Goal: Information Seeking & Learning: Learn about a topic

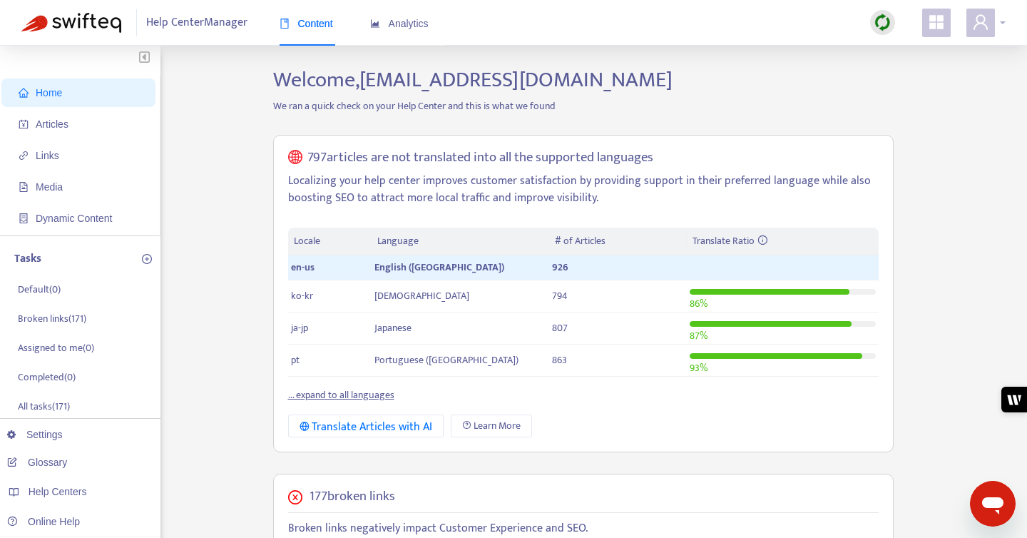
click at [1002, 24] on div at bounding box center [985, 23] width 39 height 29
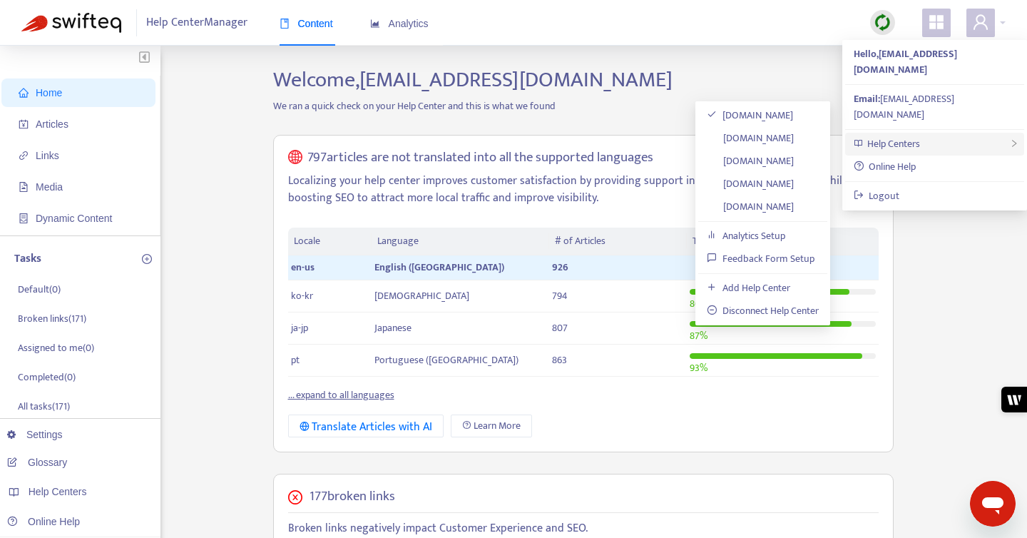
click at [922, 133] on div "Help Centers" at bounding box center [934, 144] width 179 height 23
click at [769, 199] on link "[DOMAIN_NAME]" at bounding box center [750, 206] width 87 height 16
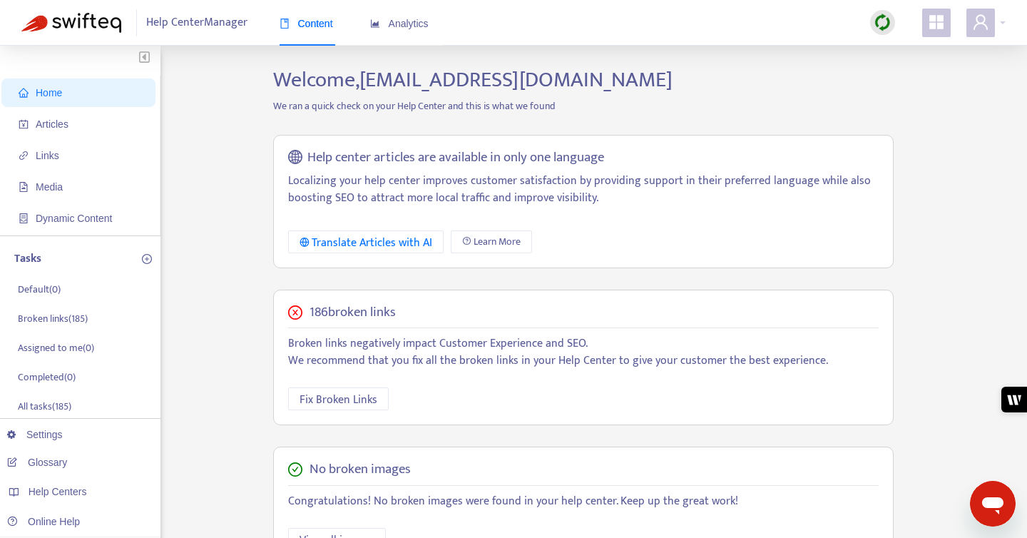
click at [695, 78] on h2 "Welcome, [EMAIL_ADDRESS][DOMAIN_NAME]" at bounding box center [583, 80] width 642 height 26
click at [80, 125] on span "Articles" at bounding box center [82, 124] width 126 height 29
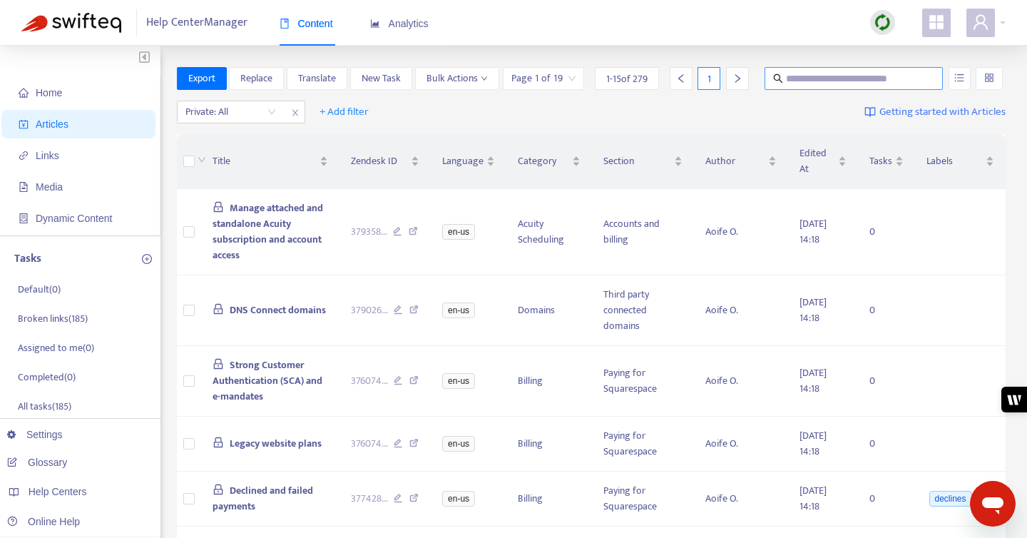
click at [863, 85] on input "text" at bounding box center [854, 79] width 137 height 16
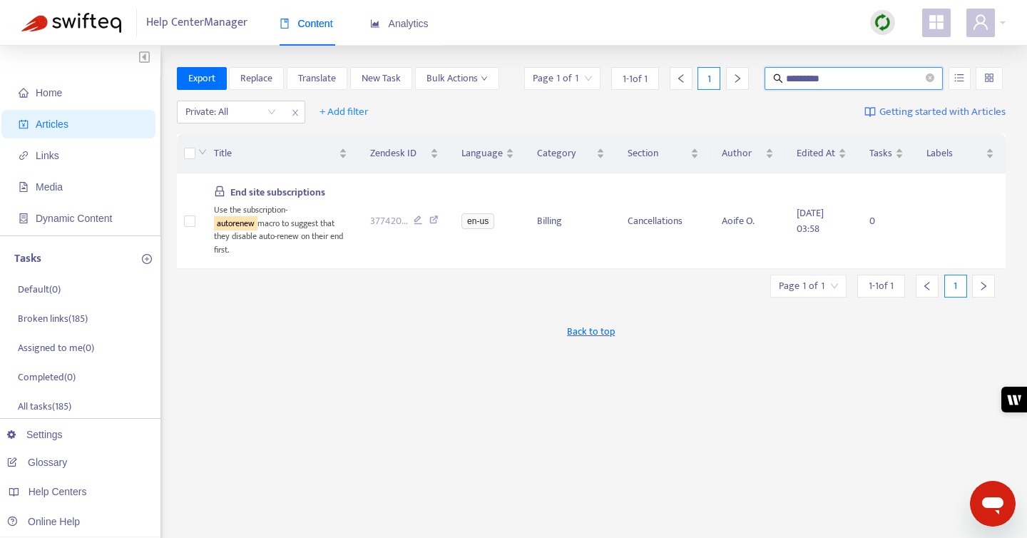
click at [808, 81] on input "*********" at bounding box center [854, 79] width 137 height 16
click at [968, 76] on button "button" at bounding box center [960, 78] width 22 height 23
click at [847, 76] on input "**********" at bounding box center [854, 79] width 137 height 16
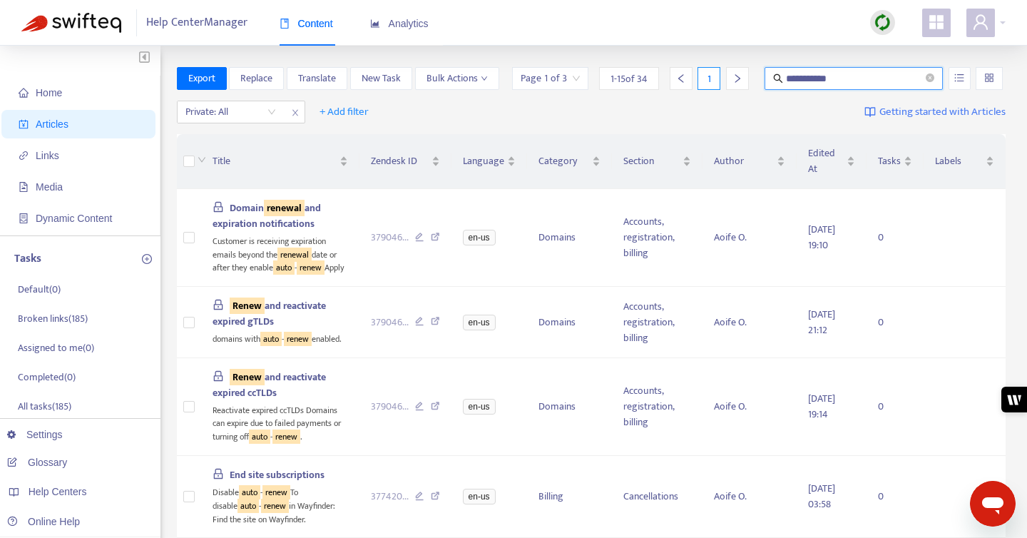
click at [786, 78] on input "**********" at bounding box center [854, 79] width 137 height 16
click at [873, 77] on input "**********" at bounding box center [854, 79] width 137 height 16
type input "**********"
click at [955, 76] on icon "unordered-list" at bounding box center [959, 78] width 10 height 10
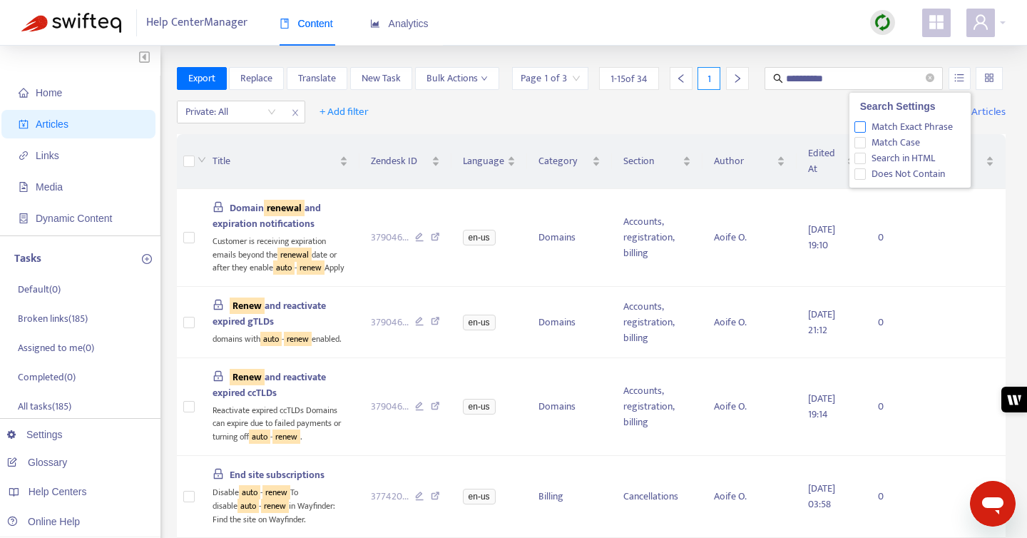
click at [924, 122] on span "Match Exact Phrase" at bounding box center [912, 127] width 93 height 16
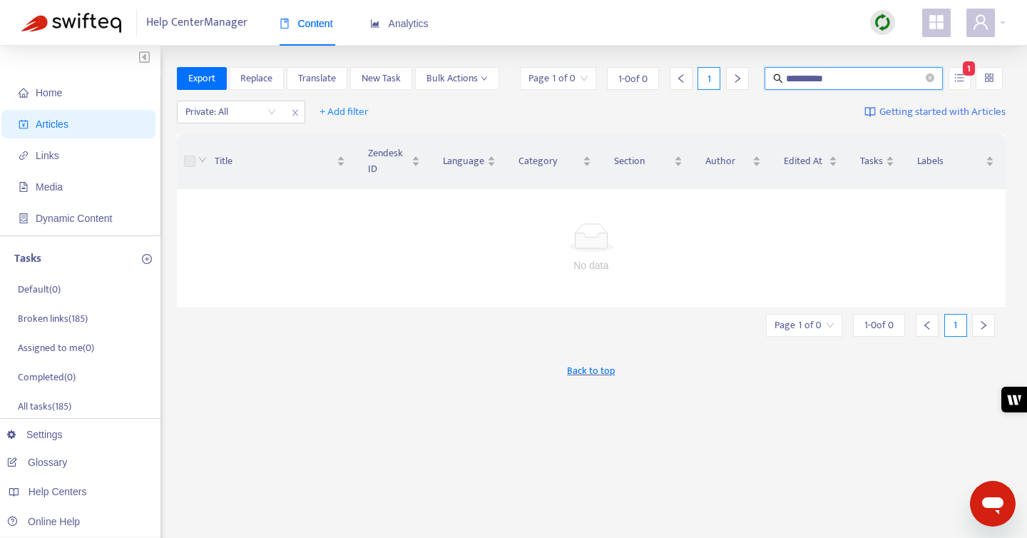
click at [869, 80] on input "**********" at bounding box center [854, 79] width 137 height 16
click at [949, 78] on button "button" at bounding box center [960, 78] width 22 height 23
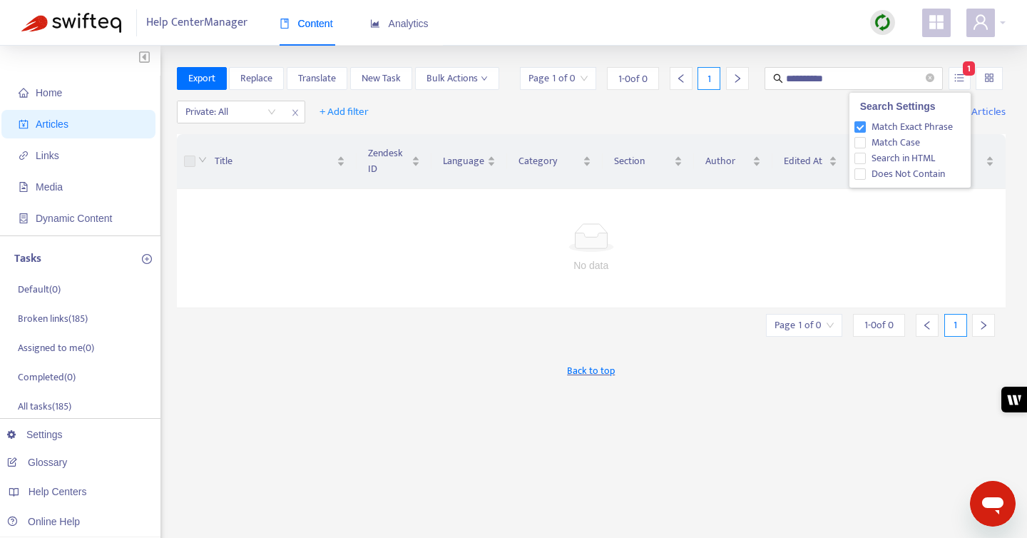
click at [910, 130] on span "Match Exact Phrase" at bounding box center [912, 127] width 93 height 16
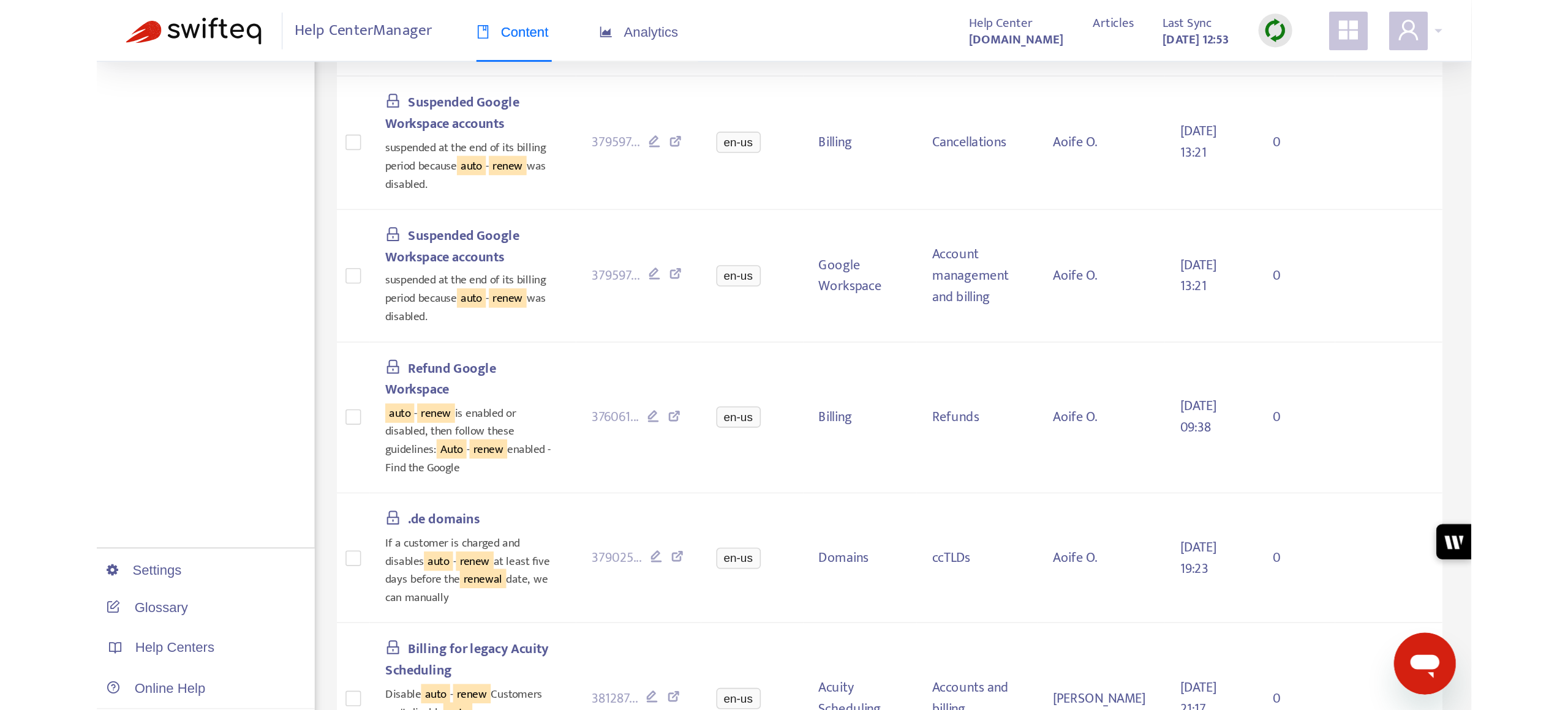
scroll to position [220, 0]
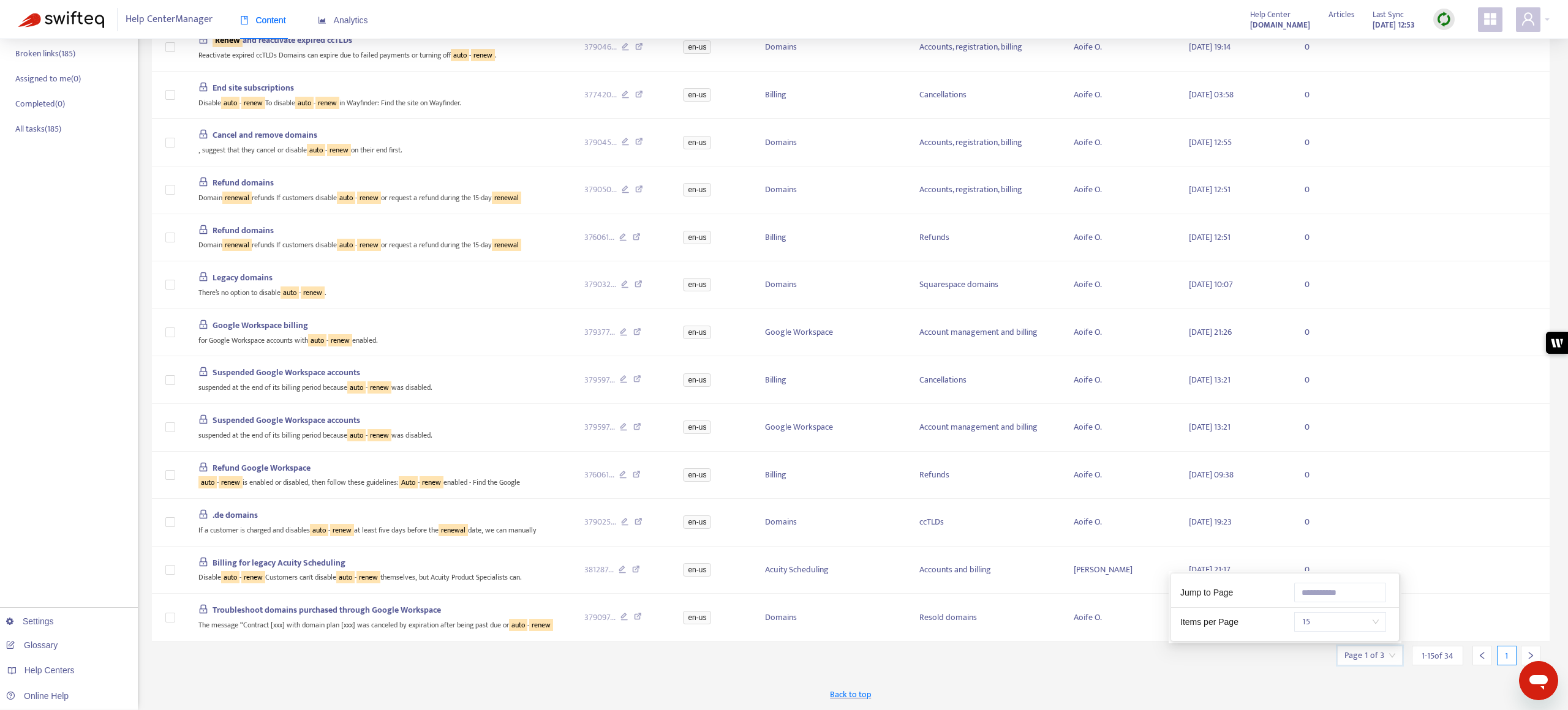
click at [881, 461] on input "search" at bounding box center [1369, 655] width 51 height 18
click at [881, 461] on span "15" at bounding box center [1340, 622] width 77 height 18
click at [881, 461] on div "20" at bounding box center [1410, 578] width 213 height 14
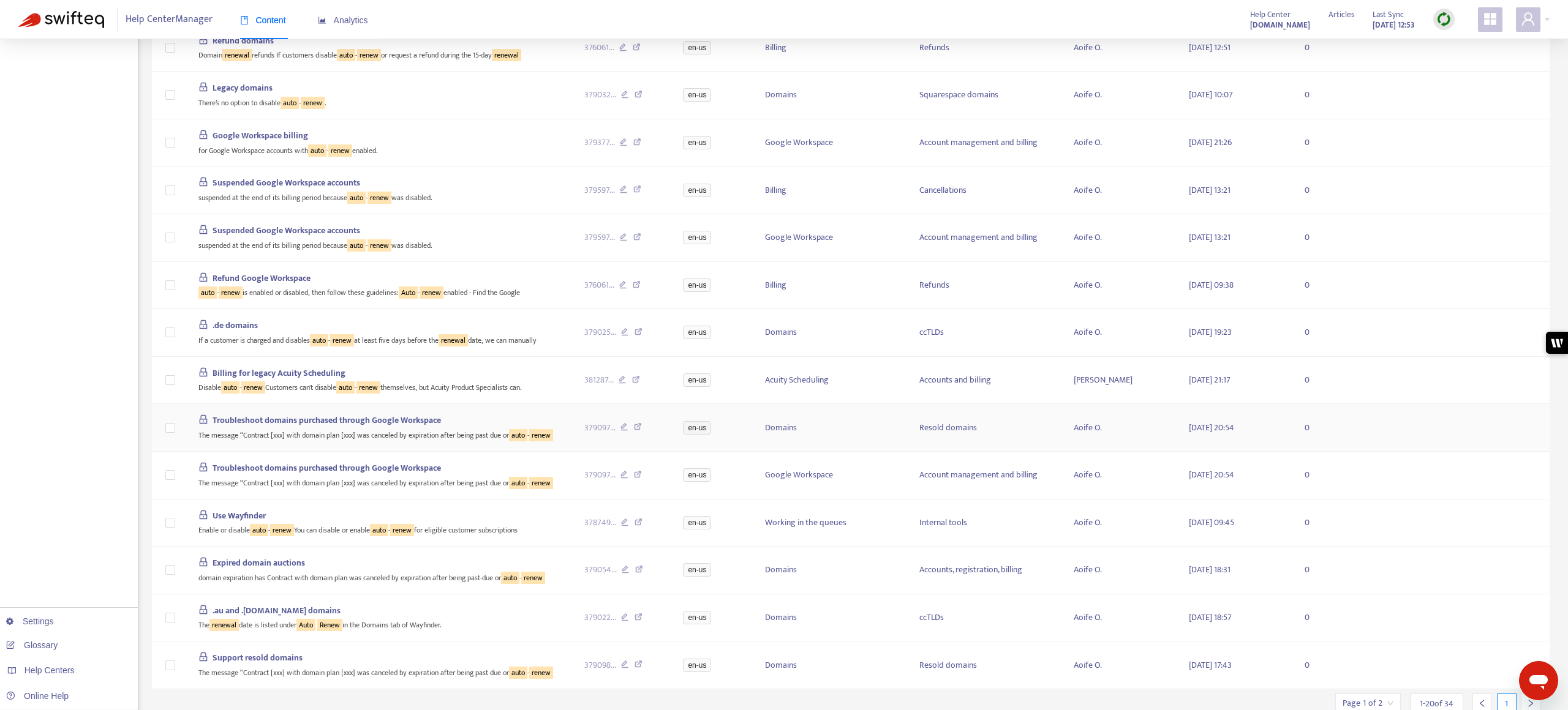
scroll to position [458, 0]
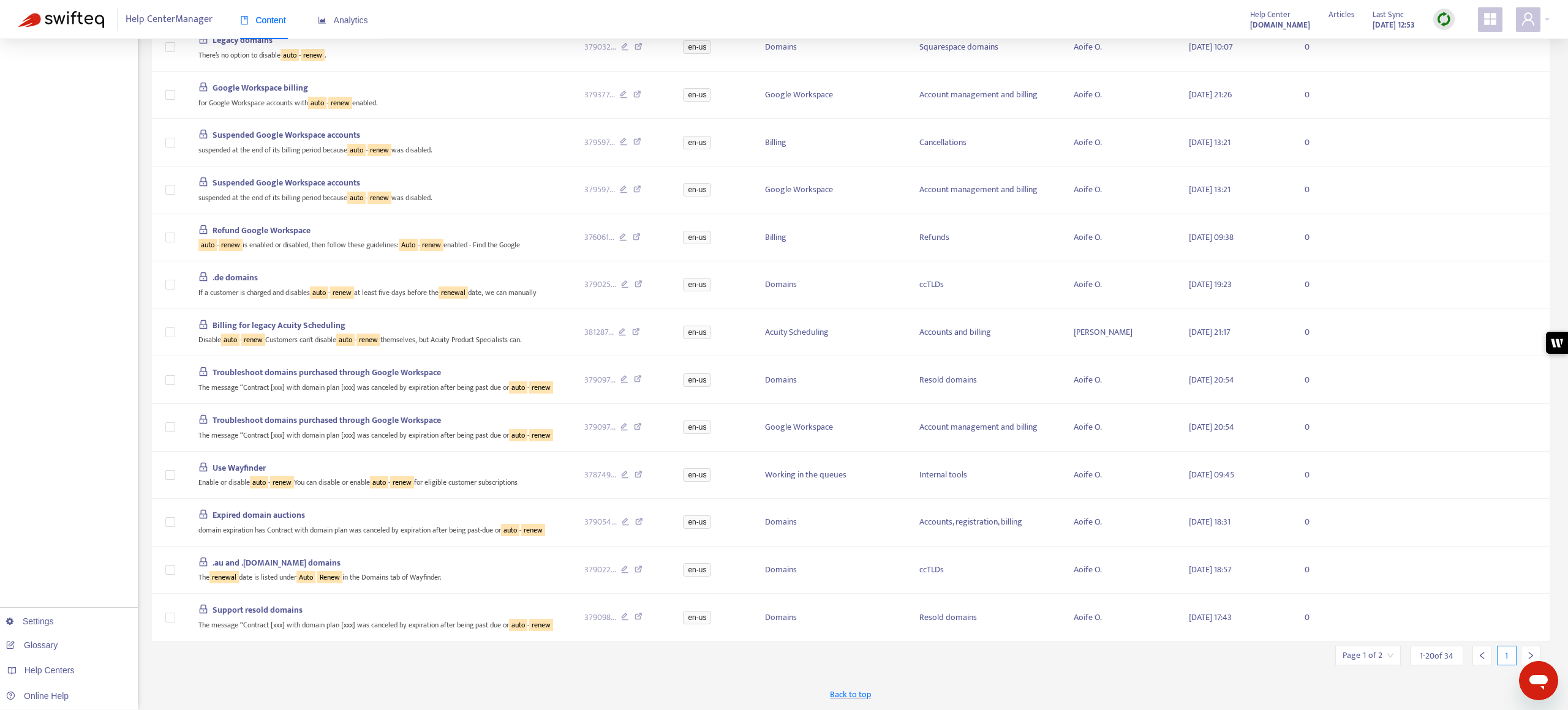
click at [881, 461] on input "search" at bounding box center [1367, 655] width 51 height 18
click at [881, 461] on span "20" at bounding box center [1506, 622] width 77 height 18
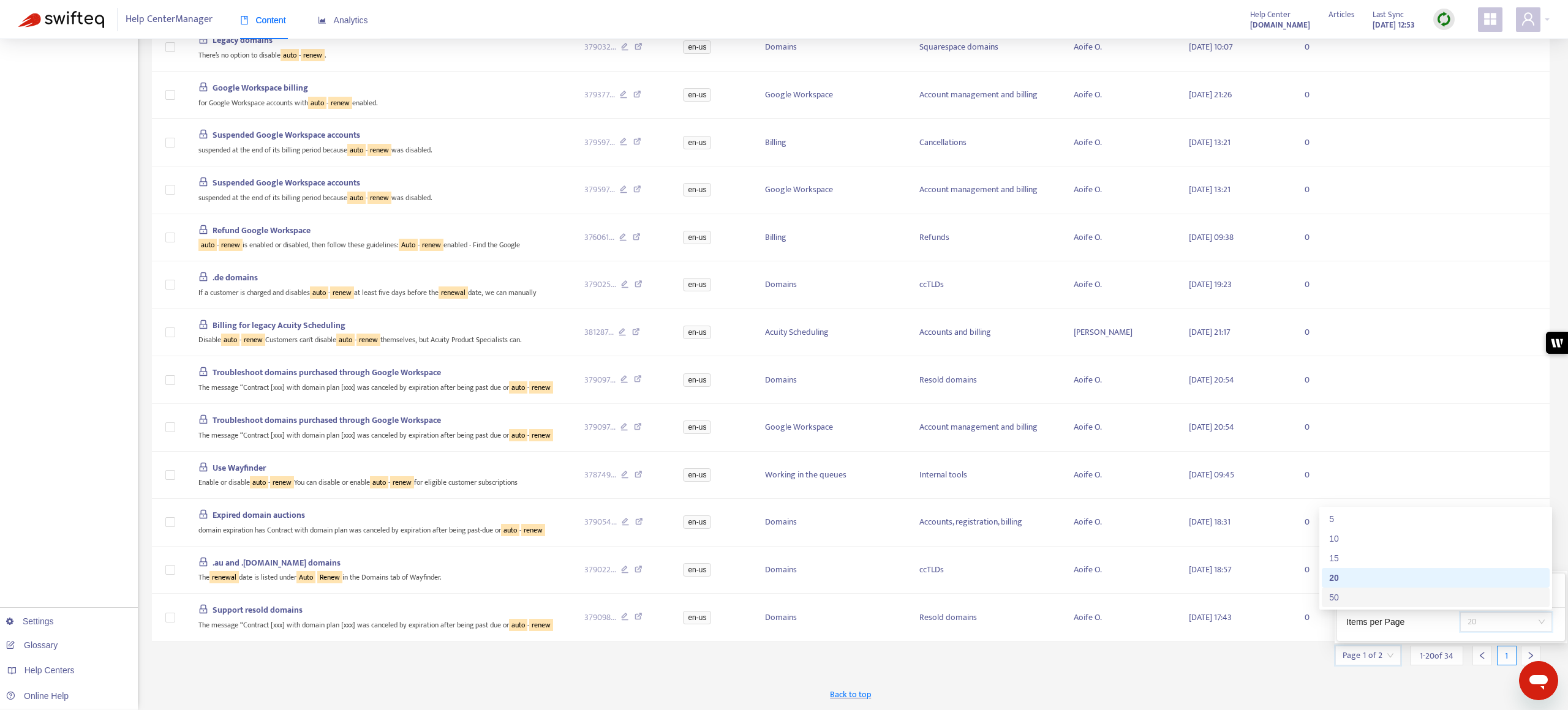
click at [881, 461] on div "50" at bounding box center [1436, 598] width 213 height 14
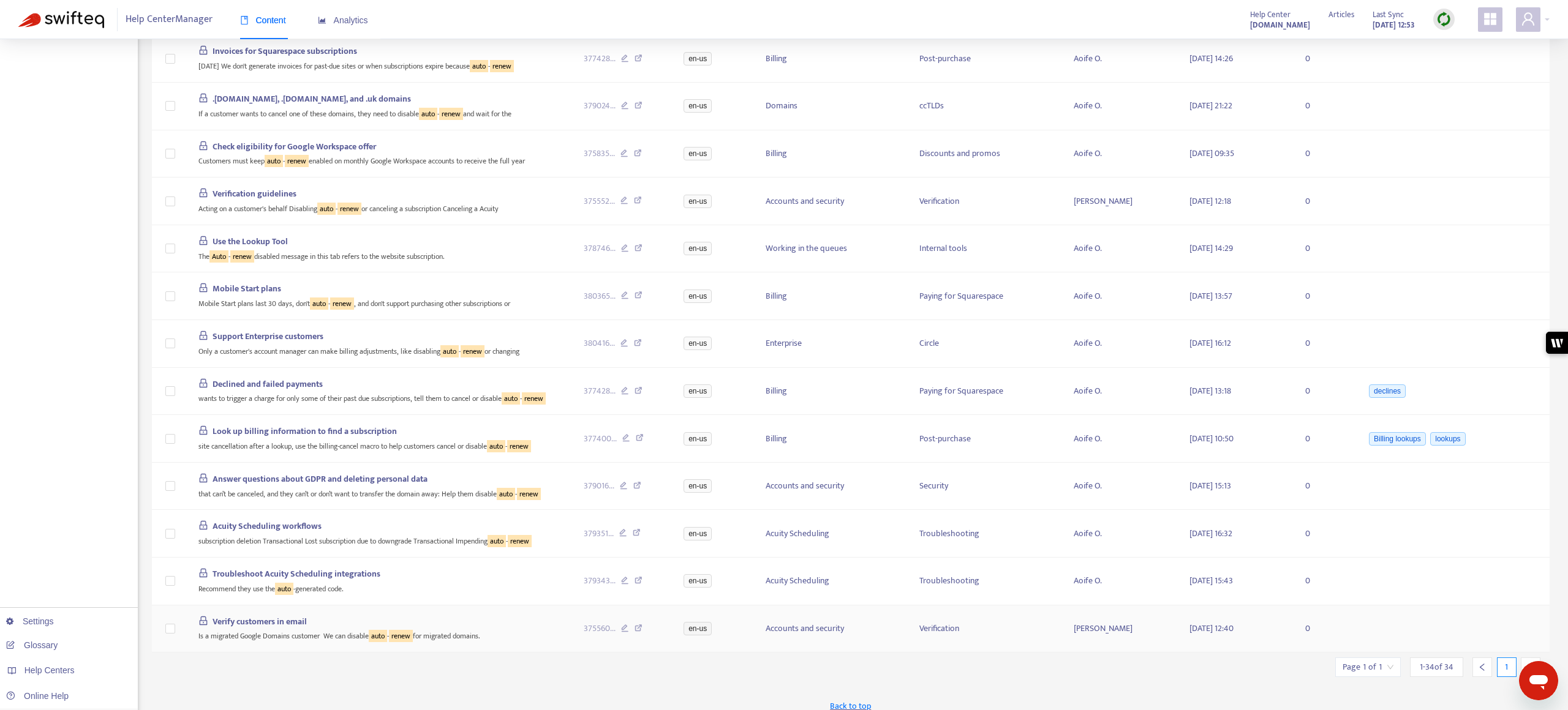
scroll to position [1110, 0]
click at [388, 461] on span "Answer questions about GDPR and deleting personal data" at bounding box center [319, 480] width 215 height 14
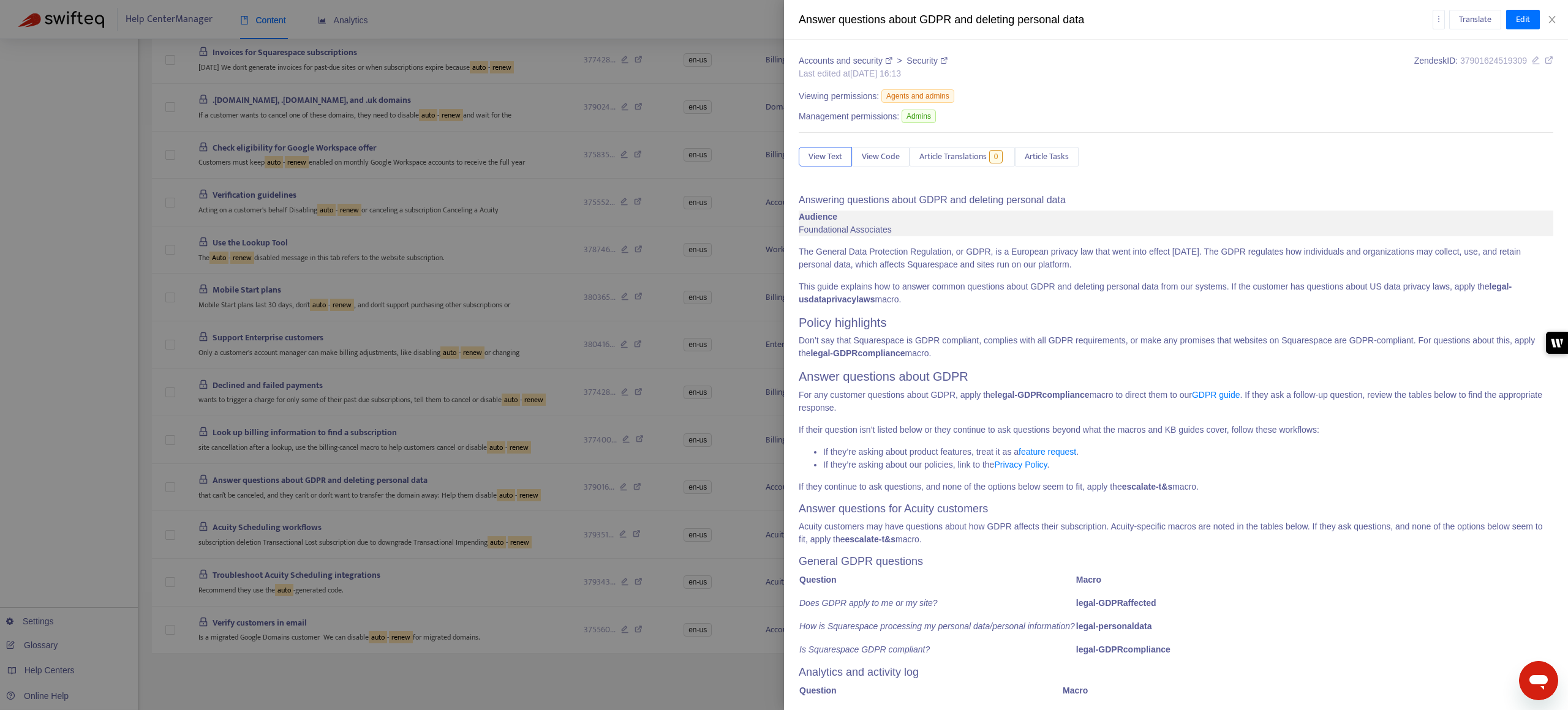
click at [881, 63] on icon at bounding box center [944, 60] width 8 height 8
click at [468, 461] on div at bounding box center [784, 355] width 1568 height 710
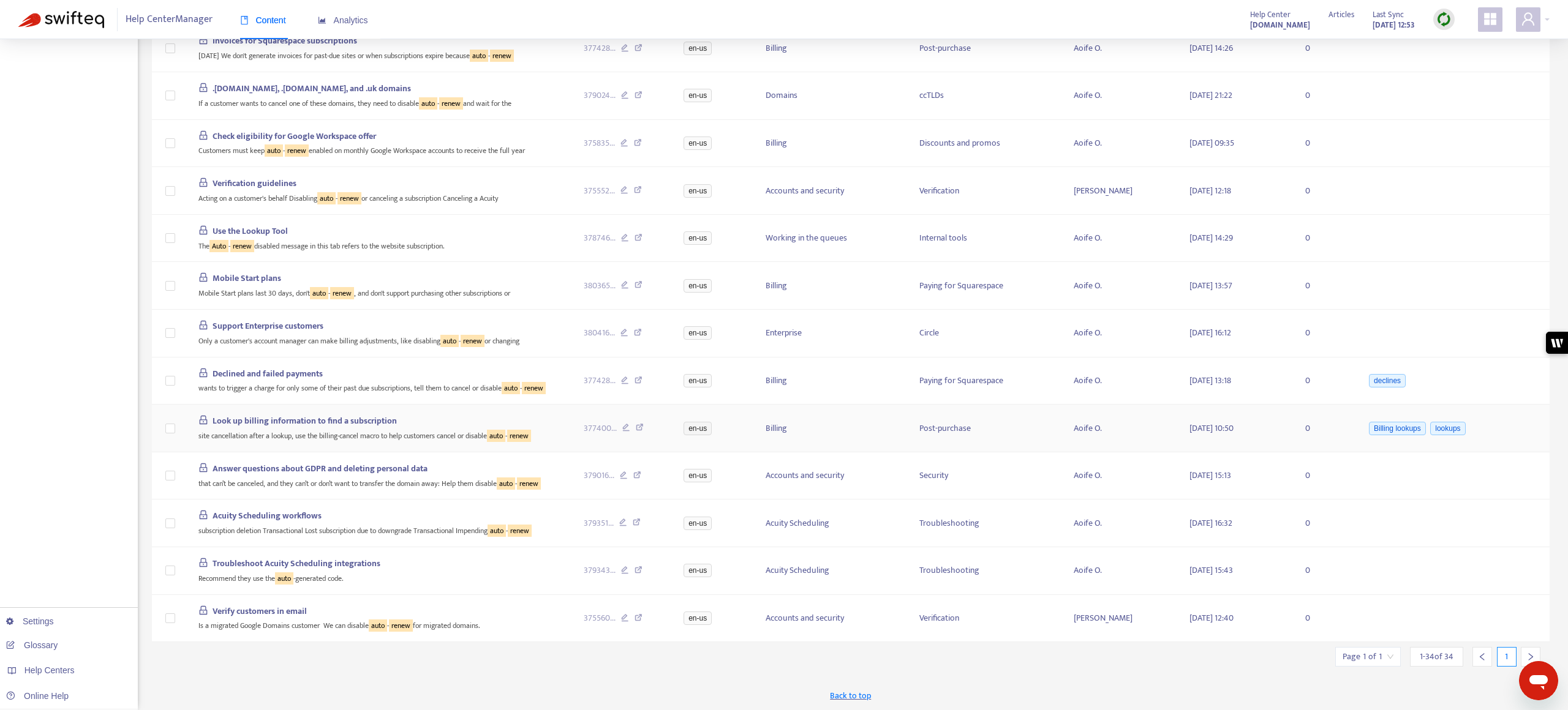
scroll to position [1122, 0]
click at [350, 420] on span "Look up billing information to find a subscription" at bounding box center [304, 420] width 185 height 14
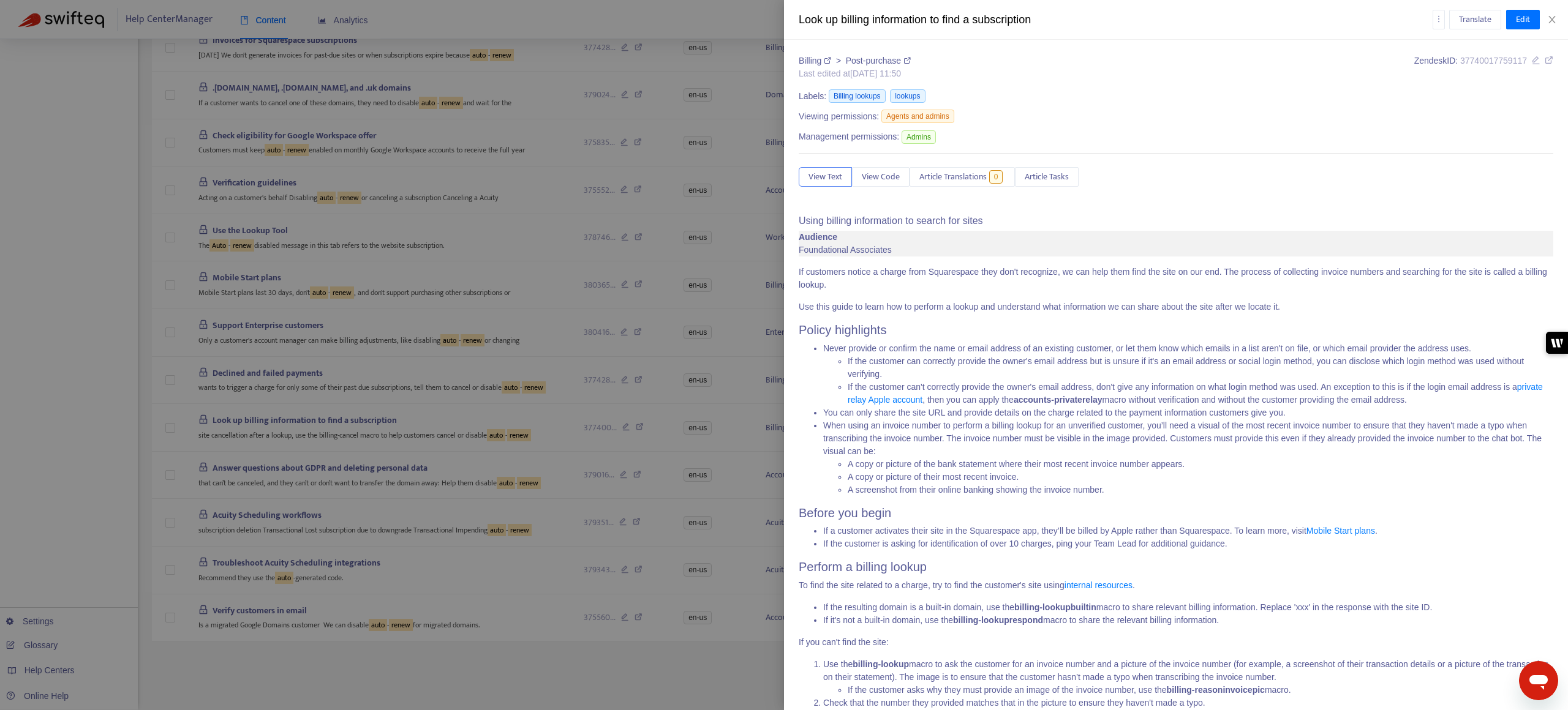
click at [881, 61] on icon at bounding box center [907, 60] width 8 height 8
click at [544, 329] on div at bounding box center [784, 355] width 1568 height 710
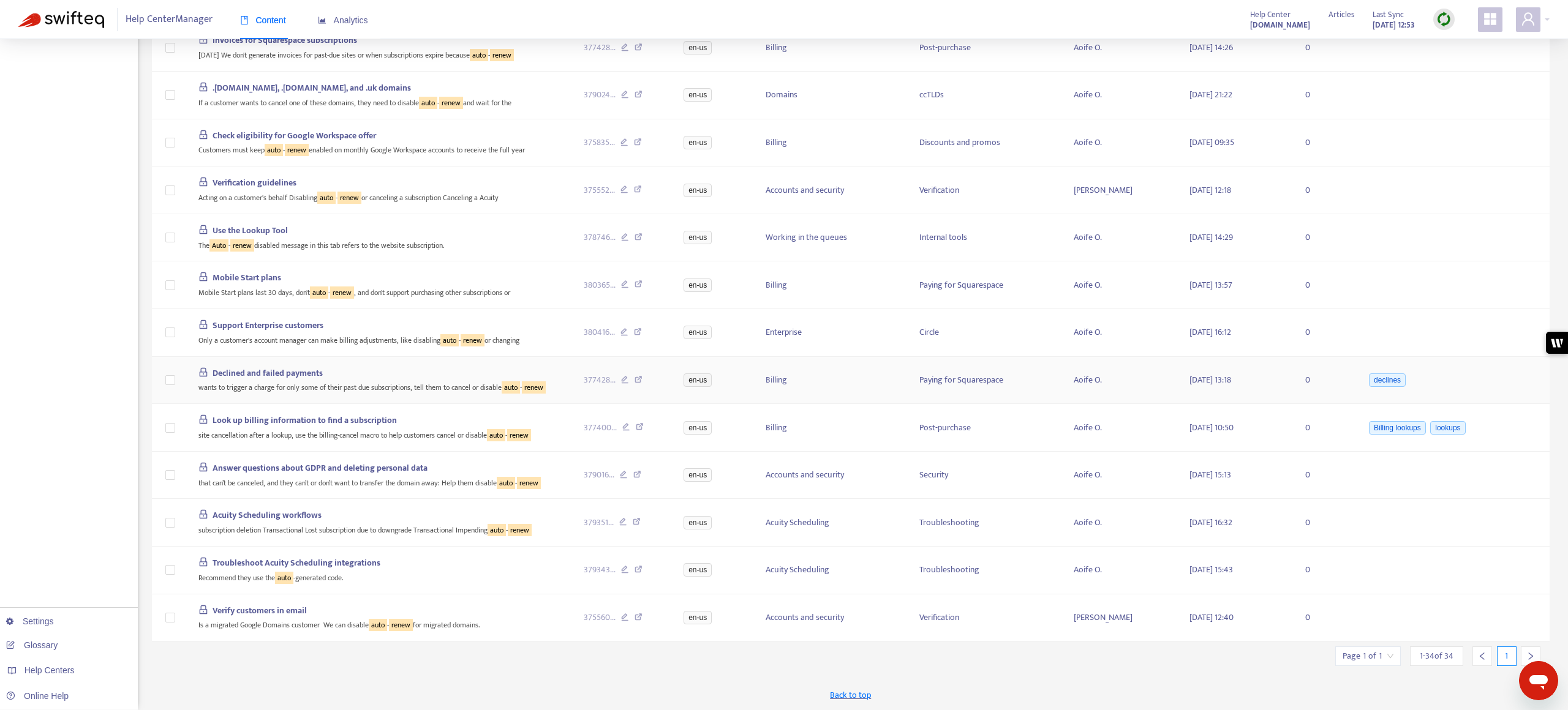
click at [264, 370] on span "Declined and failed payments" at bounding box center [267, 373] width 110 height 14
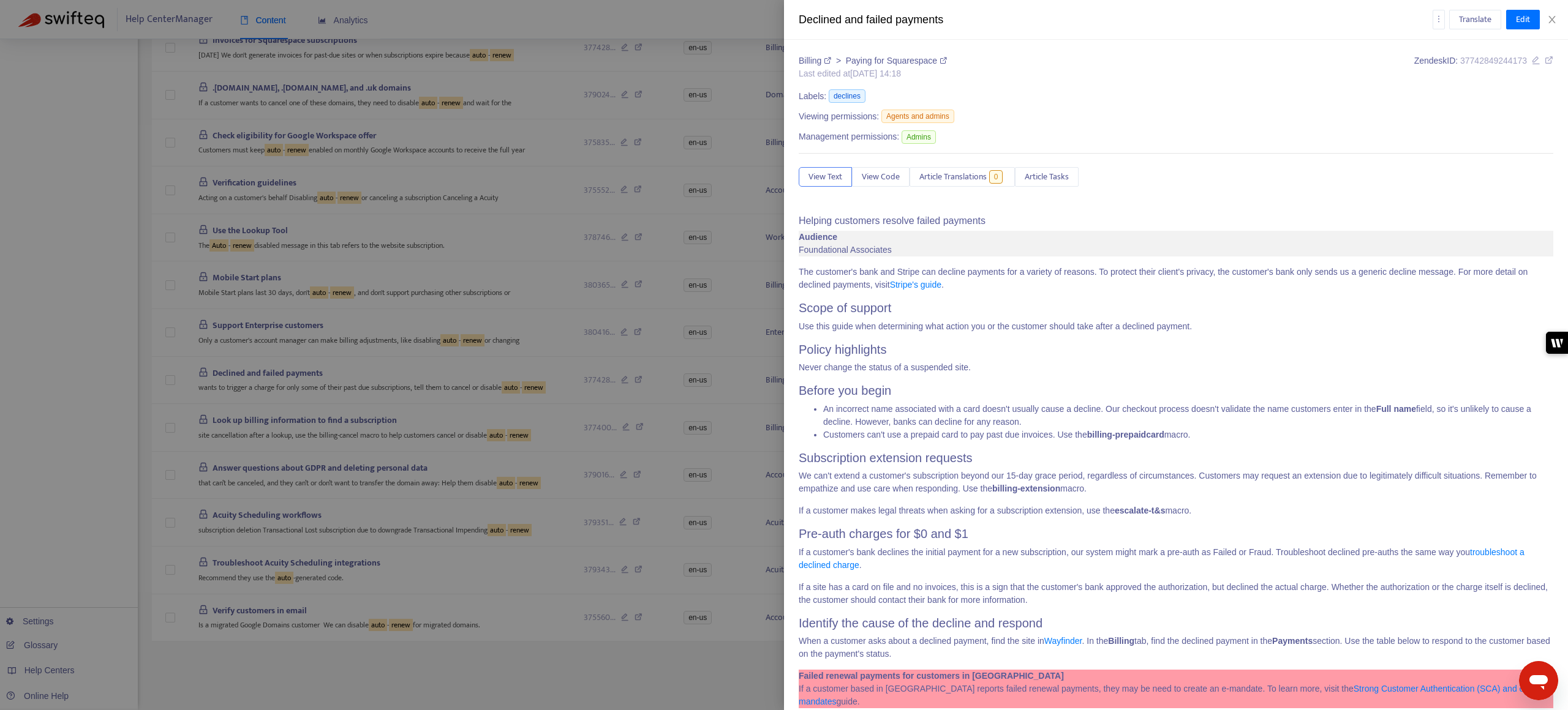
click at [881, 62] on icon at bounding box center [943, 60] width 8 height 8
click at [638, 208] on div at bounding box center [784, 355] width 1568 height 710
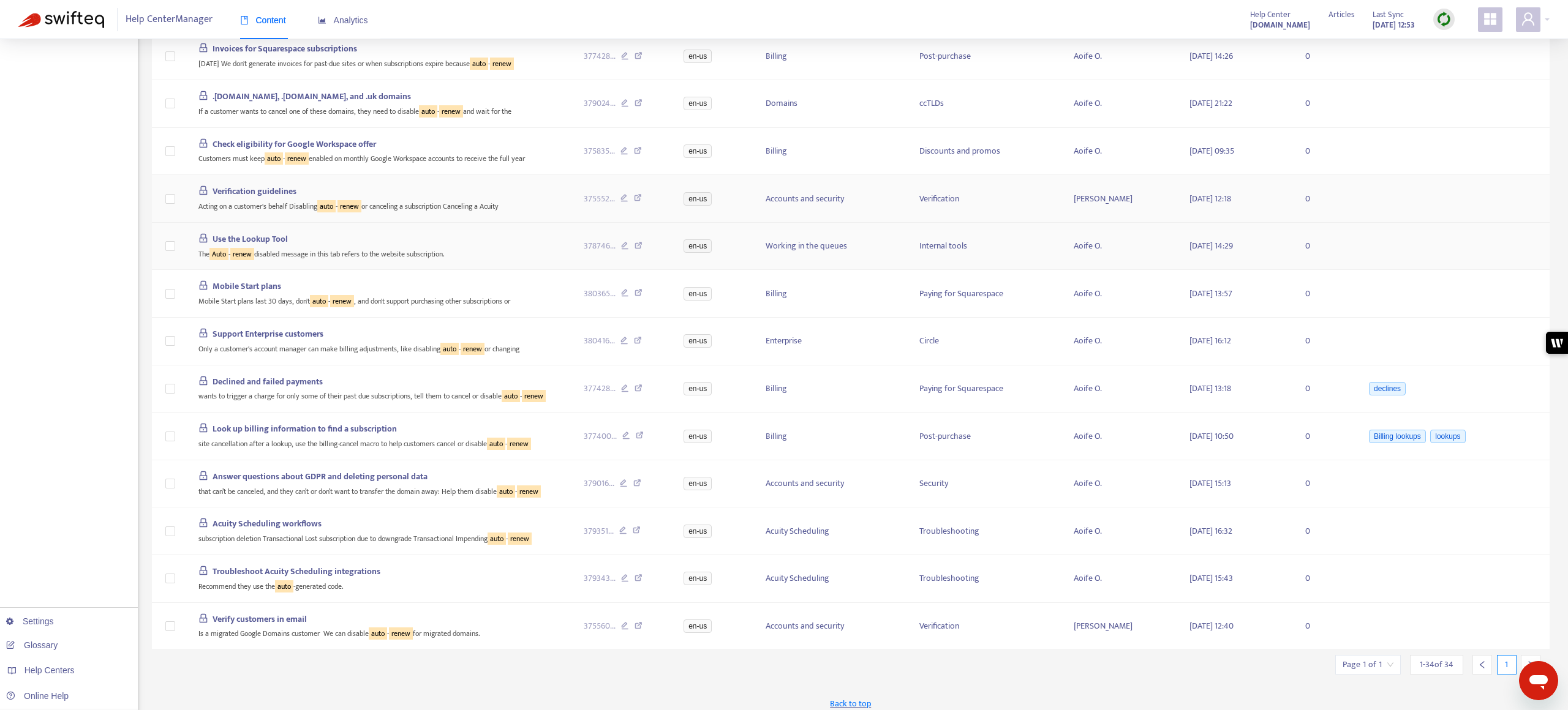
scroll to position [1109, 0]
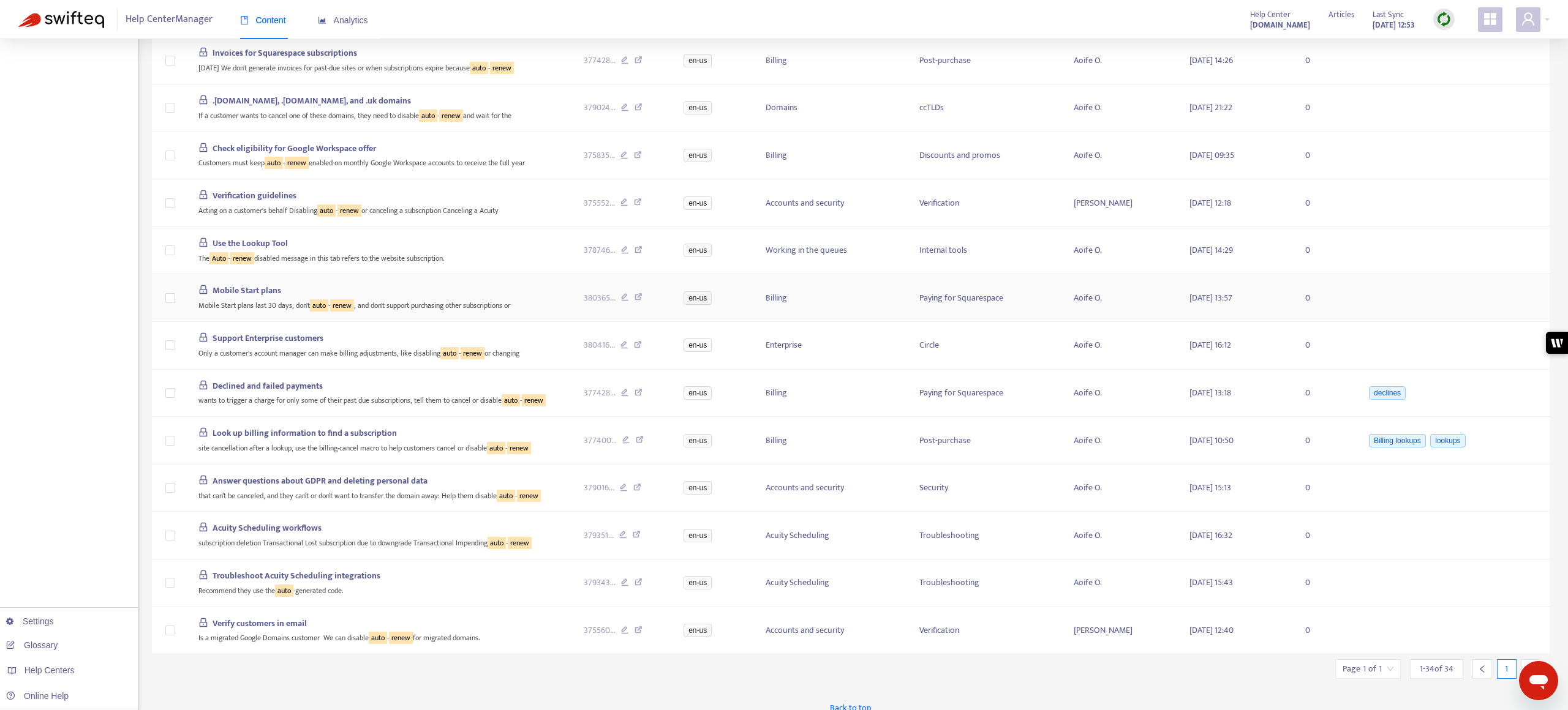
click at [250, 289] on span "Mobile Start plans" at bounding box center [246, 290] width 69 height 14
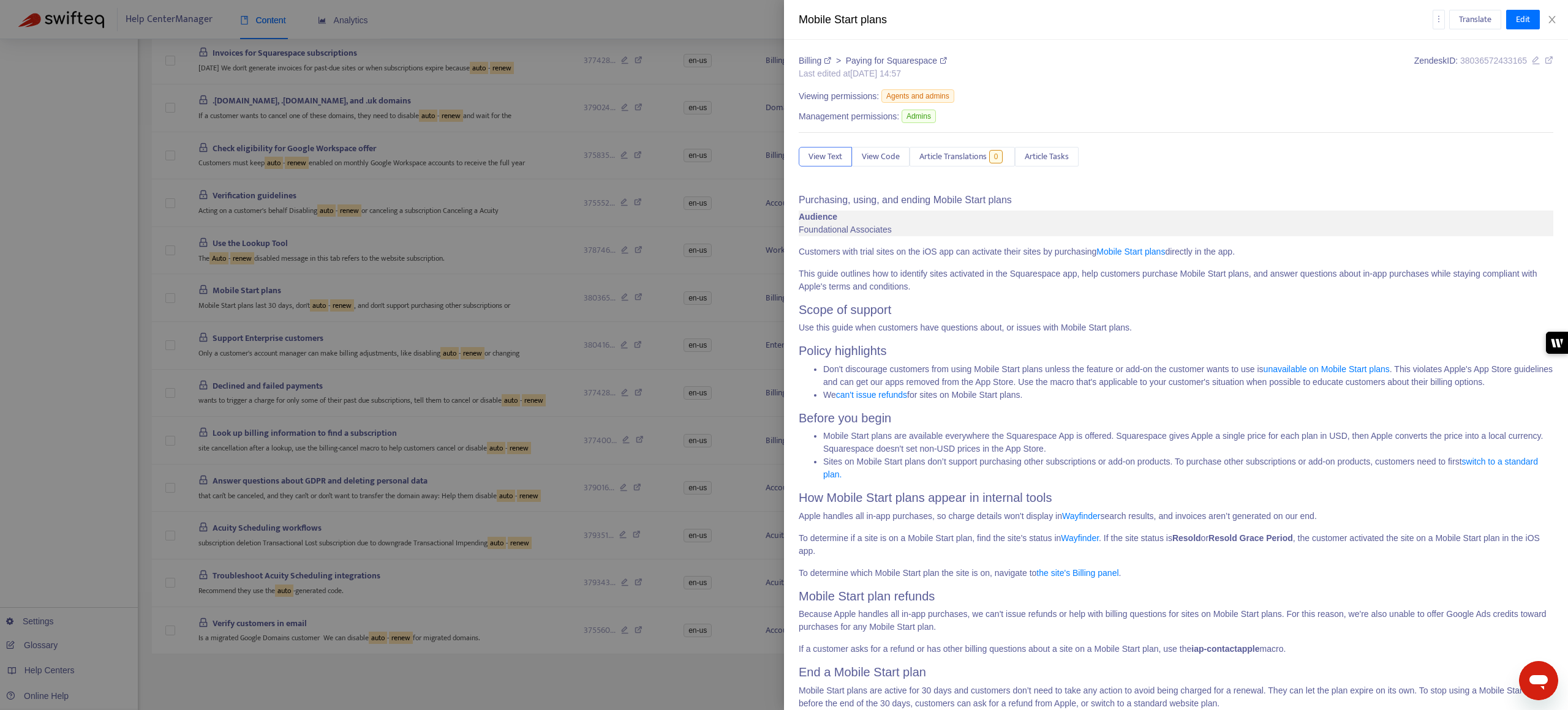
click at [881, 61] on icon at bounding box center [943, 60] width 8 height 8
click at [491, 292] on div at bounding box center [784, 355] width 1568 height 710
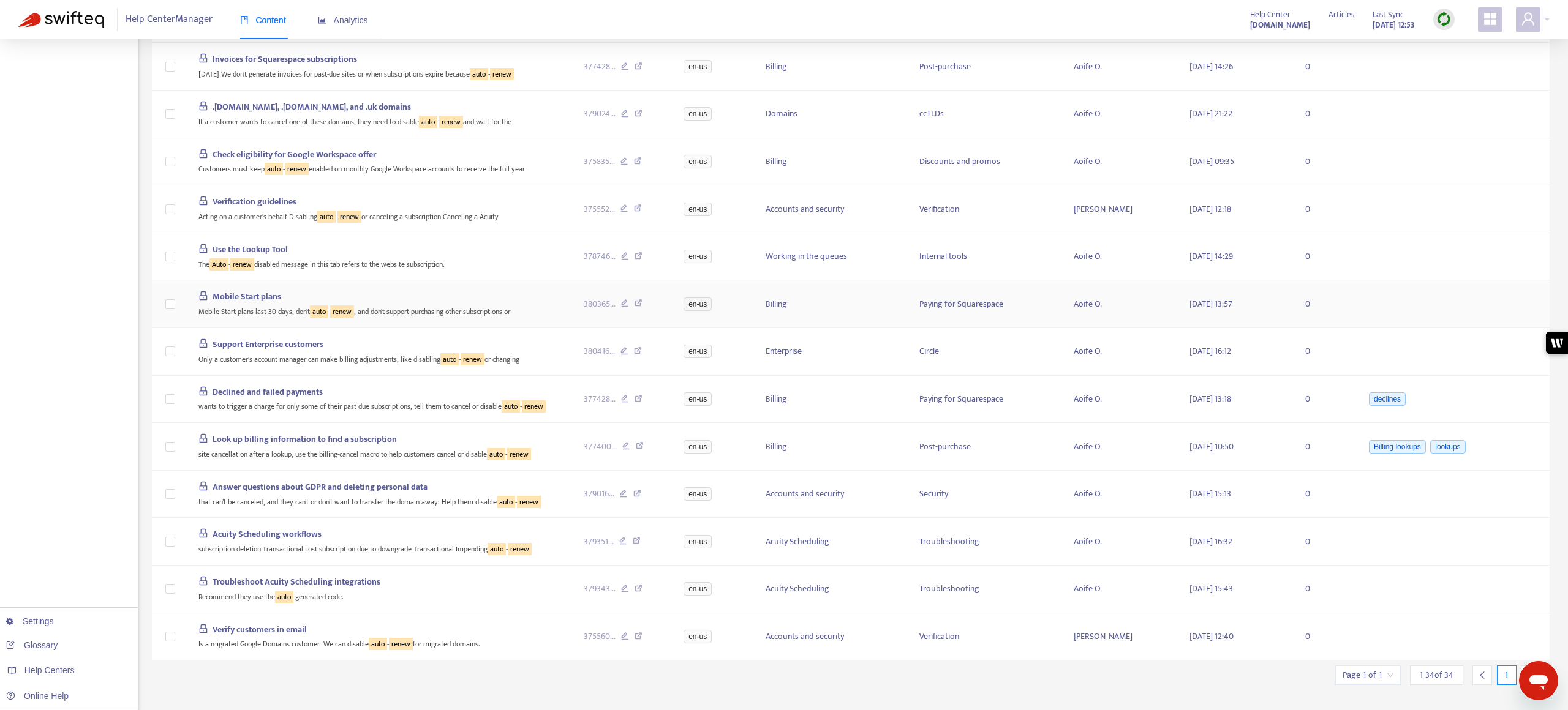
scroll to position [1101, 0]
click at [277, 251] on span "Use the Lookup Tool" at bounding box center [250, 252] width 76 height 14
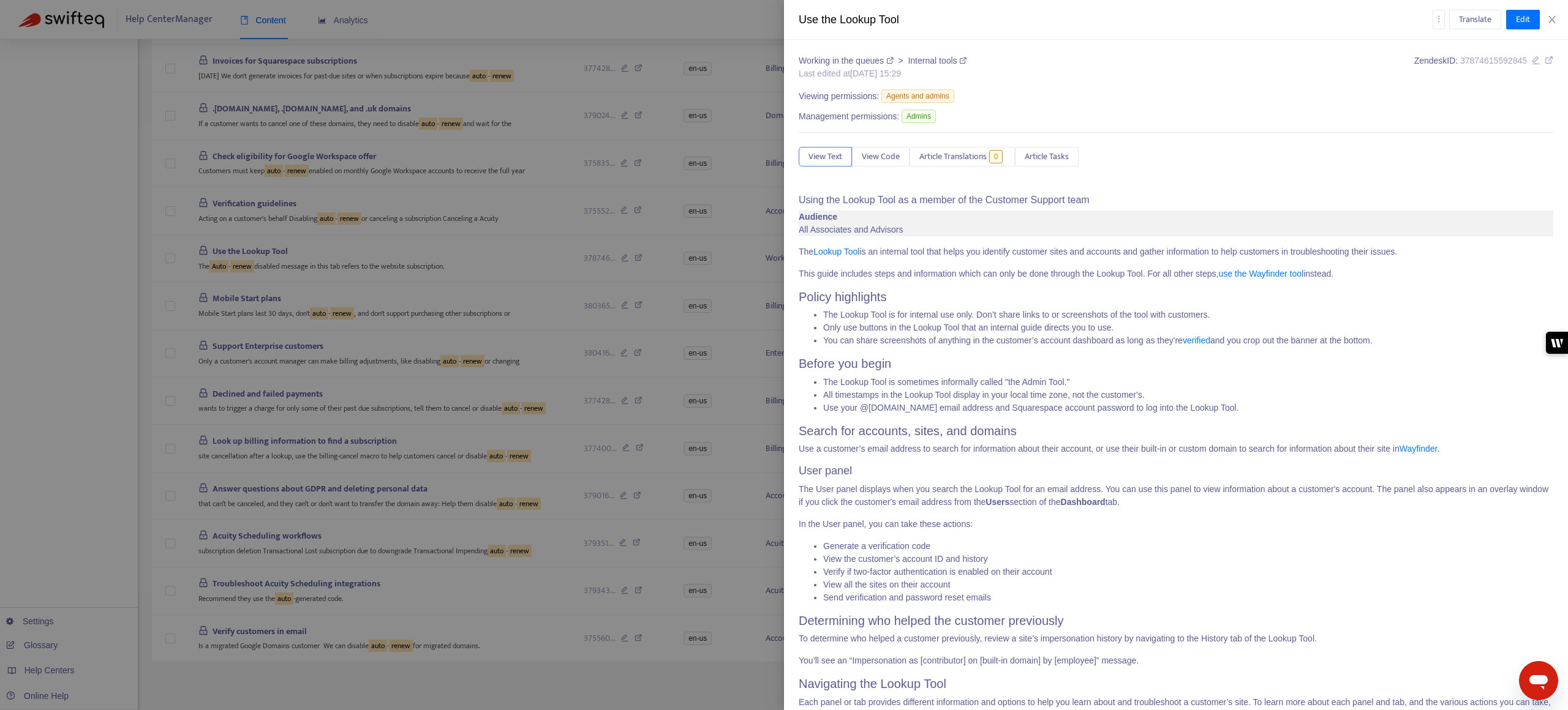
click at [881, 60] on icon at bounding box center [963, 60] width 8 height 8
click at [351, 197] on div at bounding box center [784, 355] width 1568 height 710
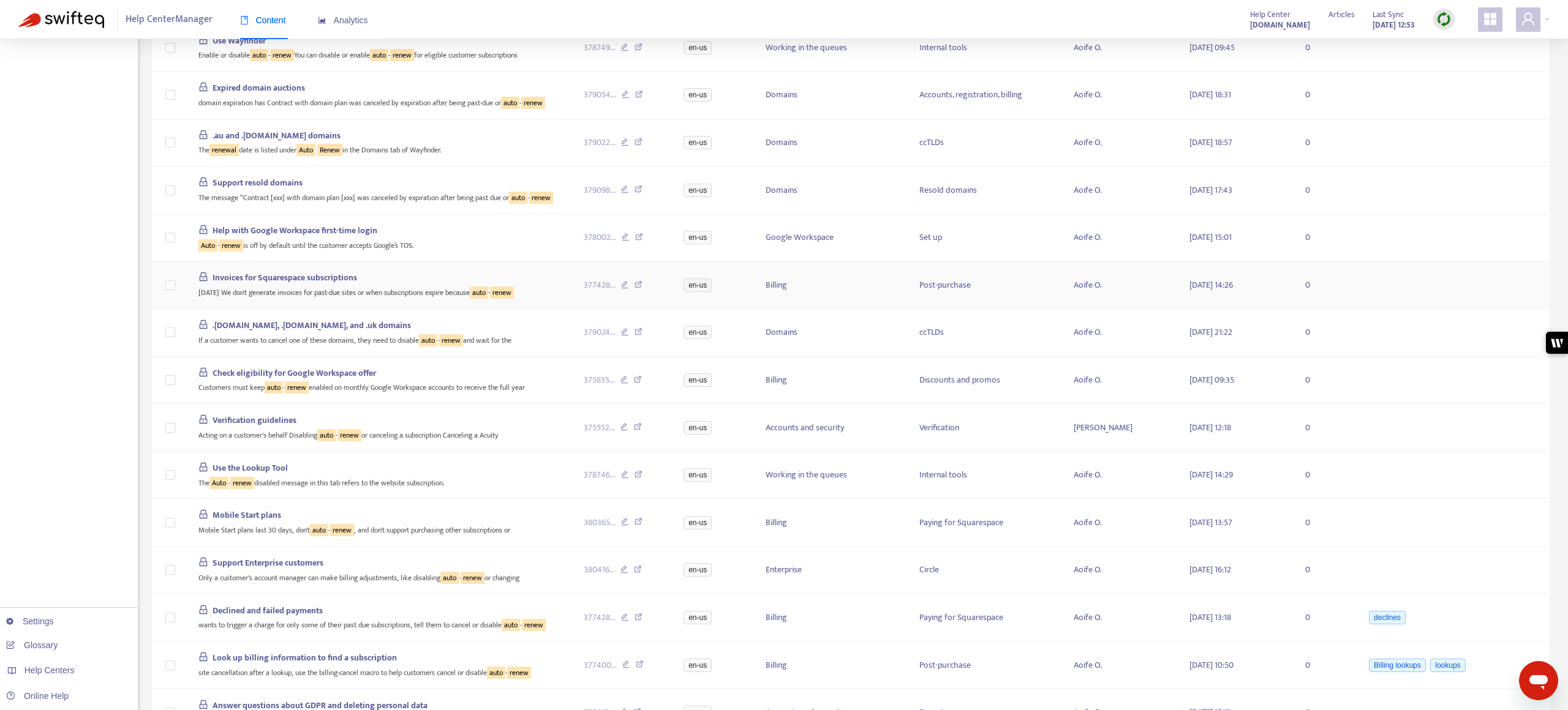
scroll to position [883, 0]
click at [446, 426] on div "Verification guidelines" at bounding box center [381, 422] width 366 height 14
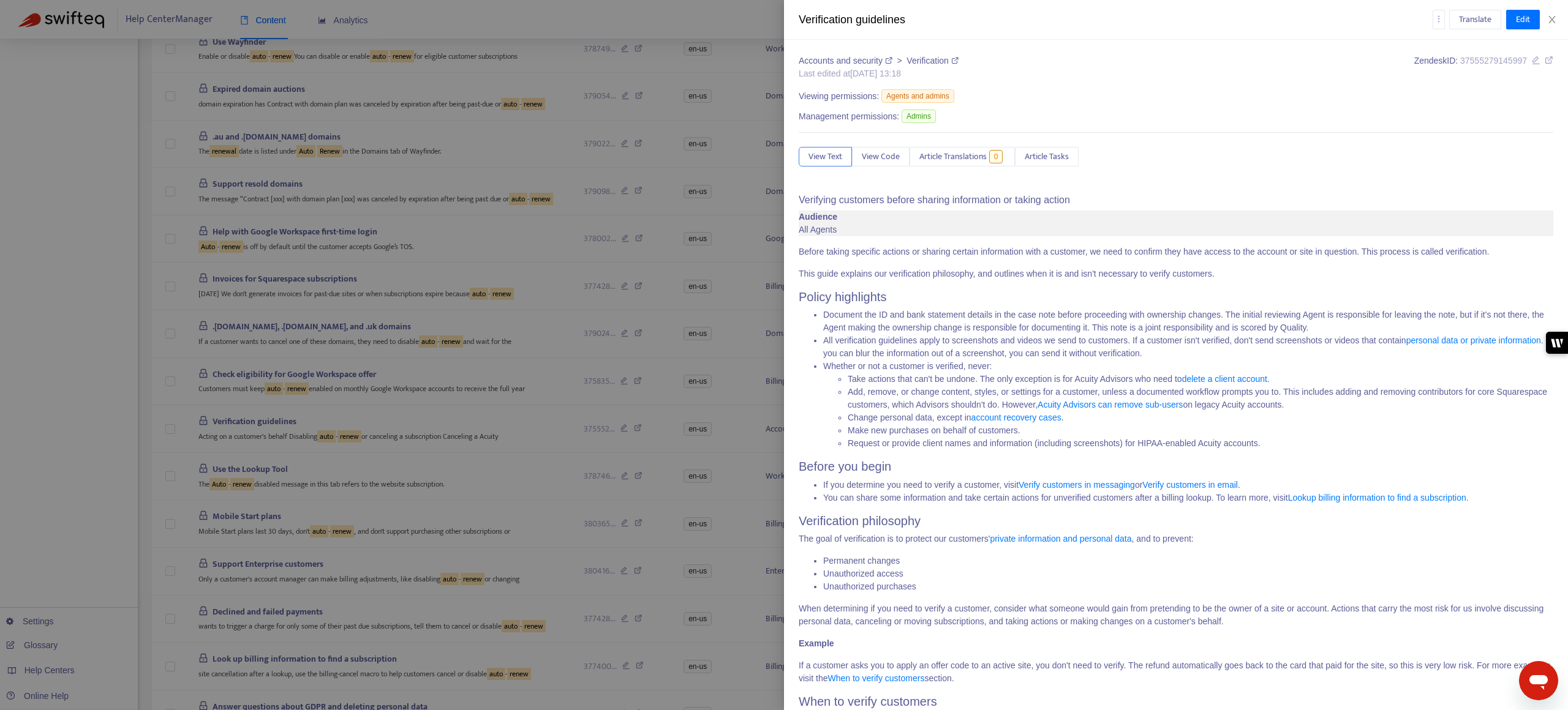
click at [881, 63] on icon at bounding box center [955, 60] width 8 height 8
click at [601, 266] on div at bounding box center [784, 355] width 1568 height 710
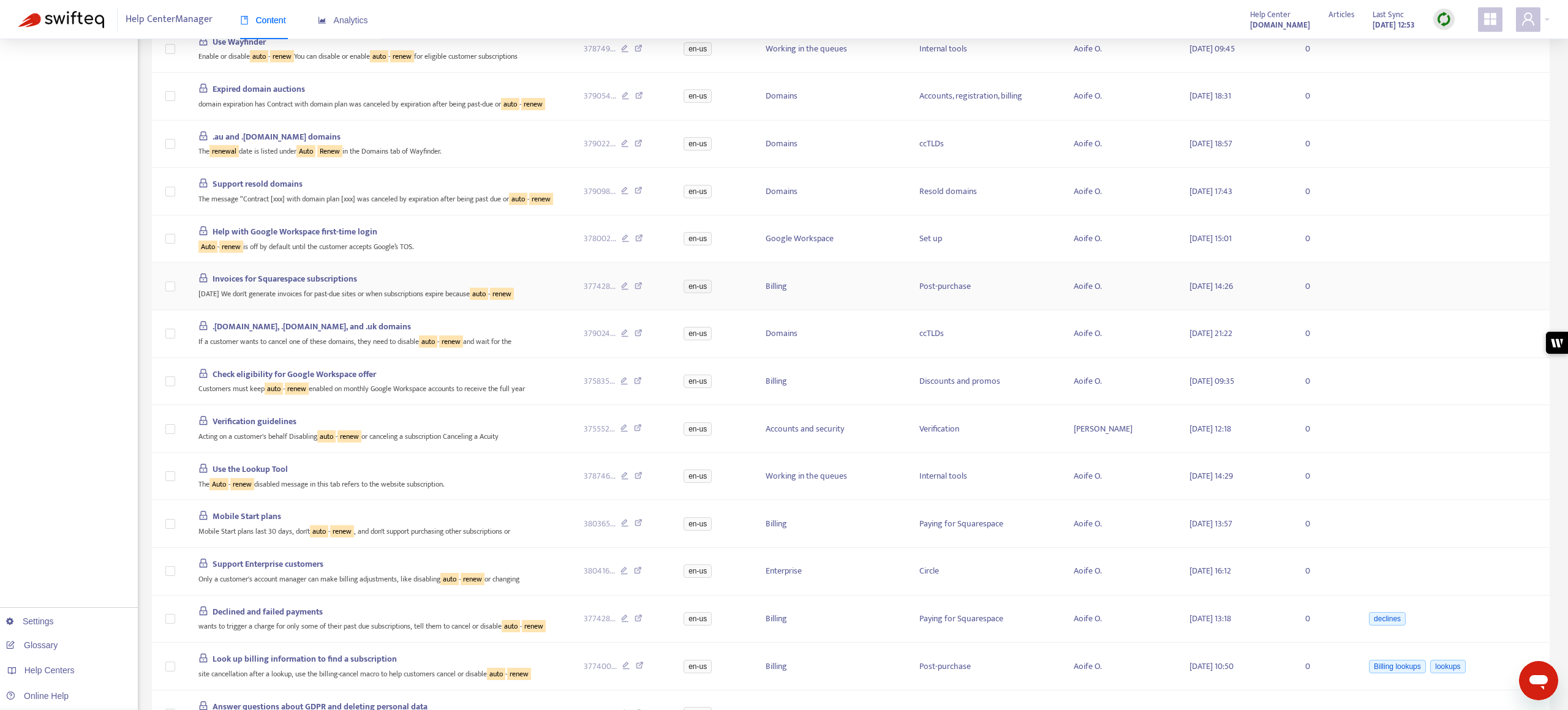
click at [348, 279] on span "Invoices for Squarespace subscriptions" at bounding box center [284, 279] width 144 height 14
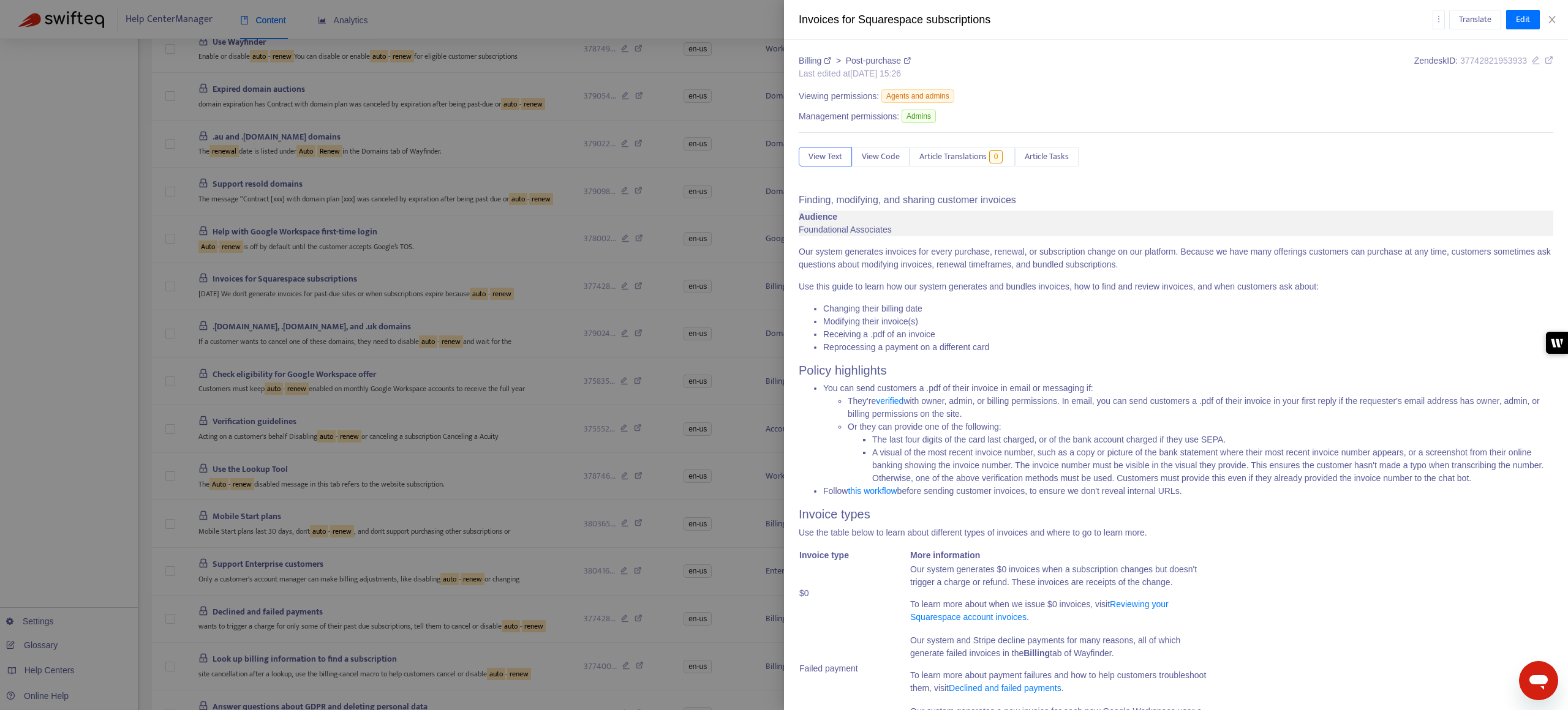
click at [881, 63] on icon at bounding box center [907, 60] width 8 height 8
click at [601, 203] on div at bounding box center [784, 355] width 1568 height 710
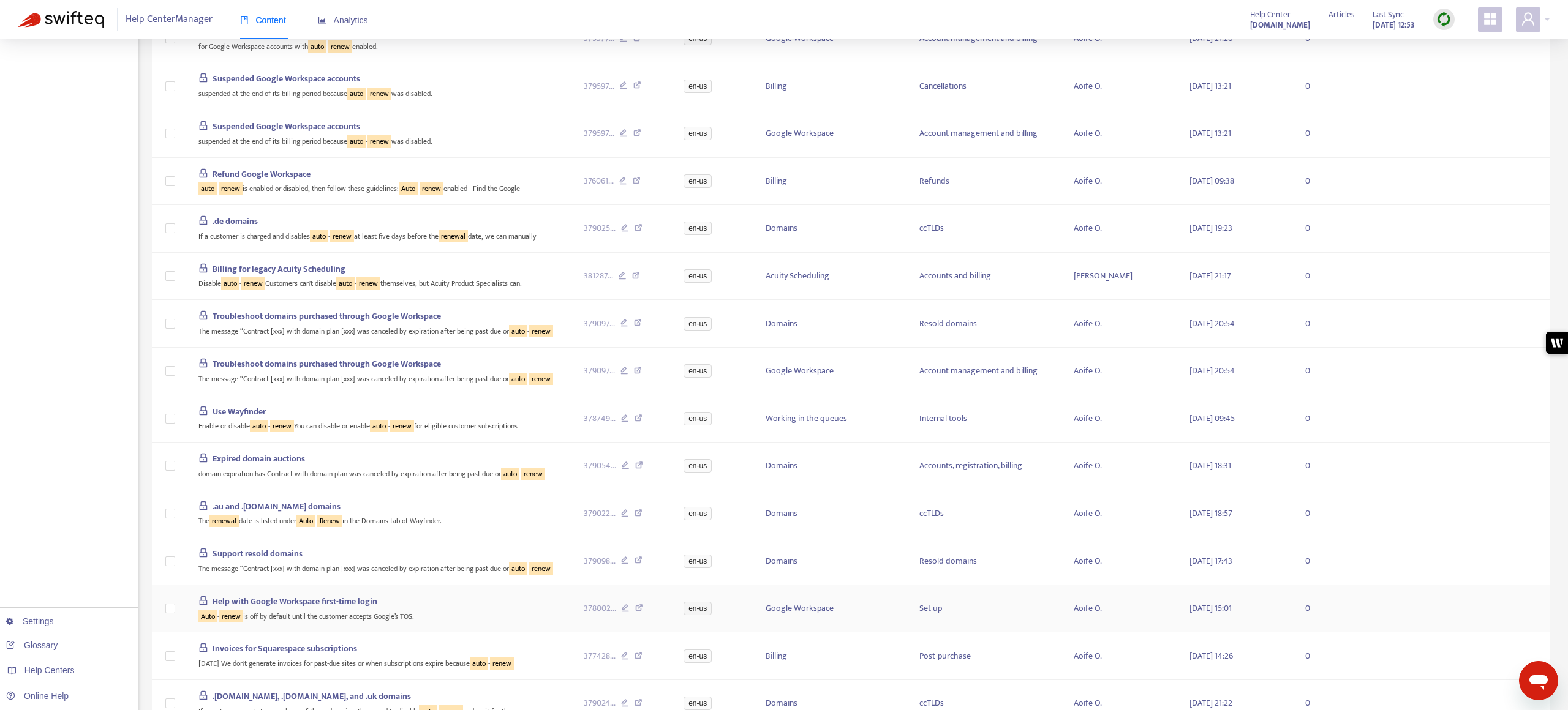
scroll to position [513, 0]
click at [256, 409] on span "Use Wayfinder" at bounding box center [239, 412] width 53 height 14
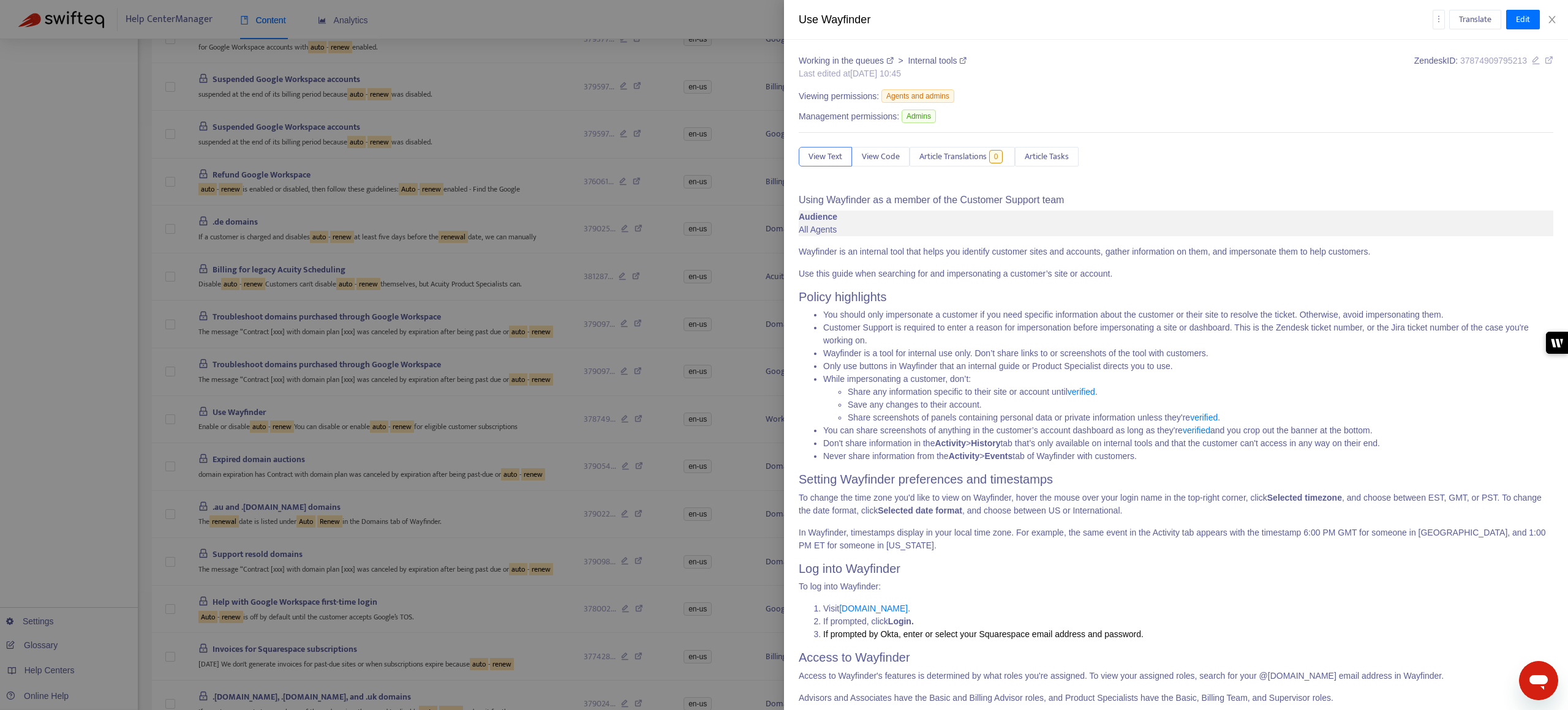
click at [881, 62] on icon at bounding box center [963, 60] width 8 height 8
click at [523, 389] on div at bounding box center [784, 355] width 1568 height 710
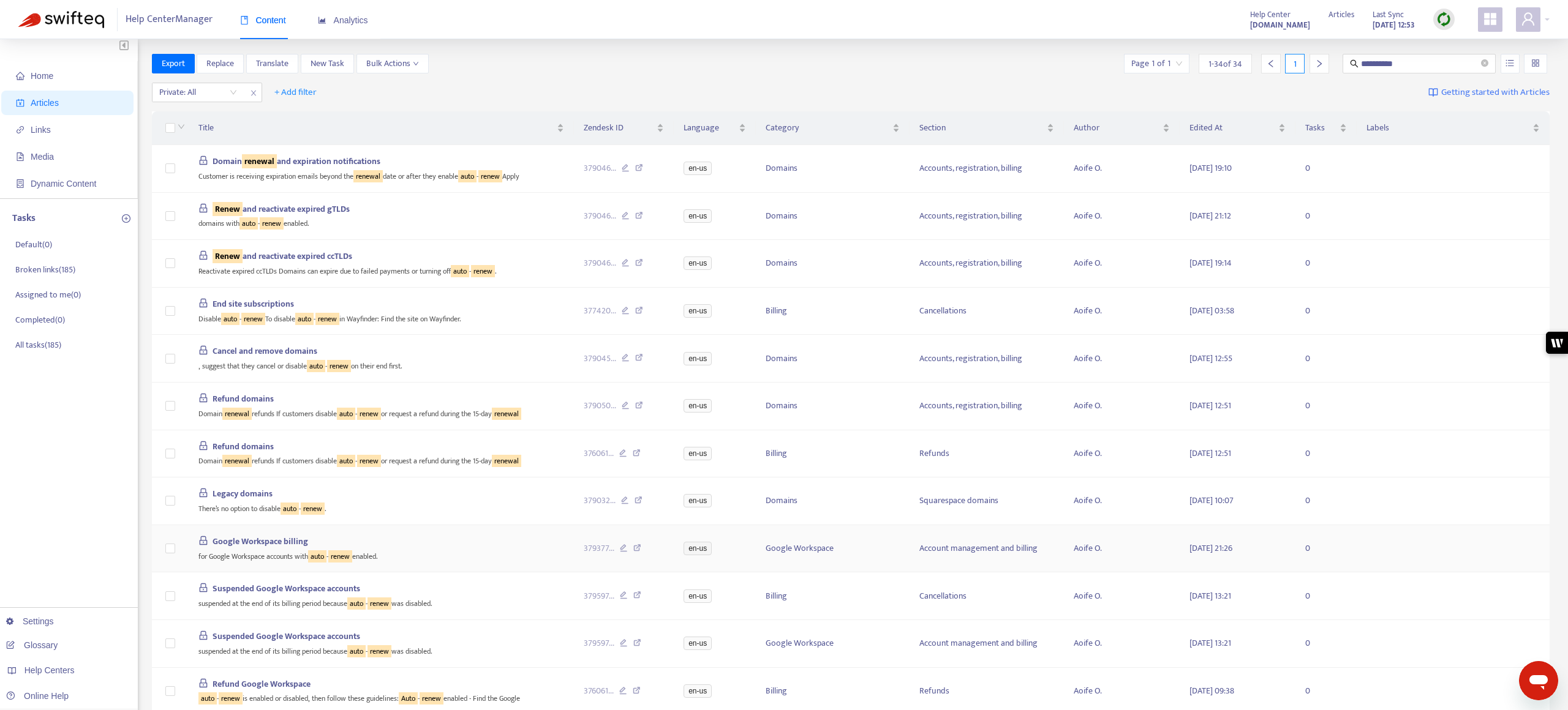
scroll to position [0, 0]
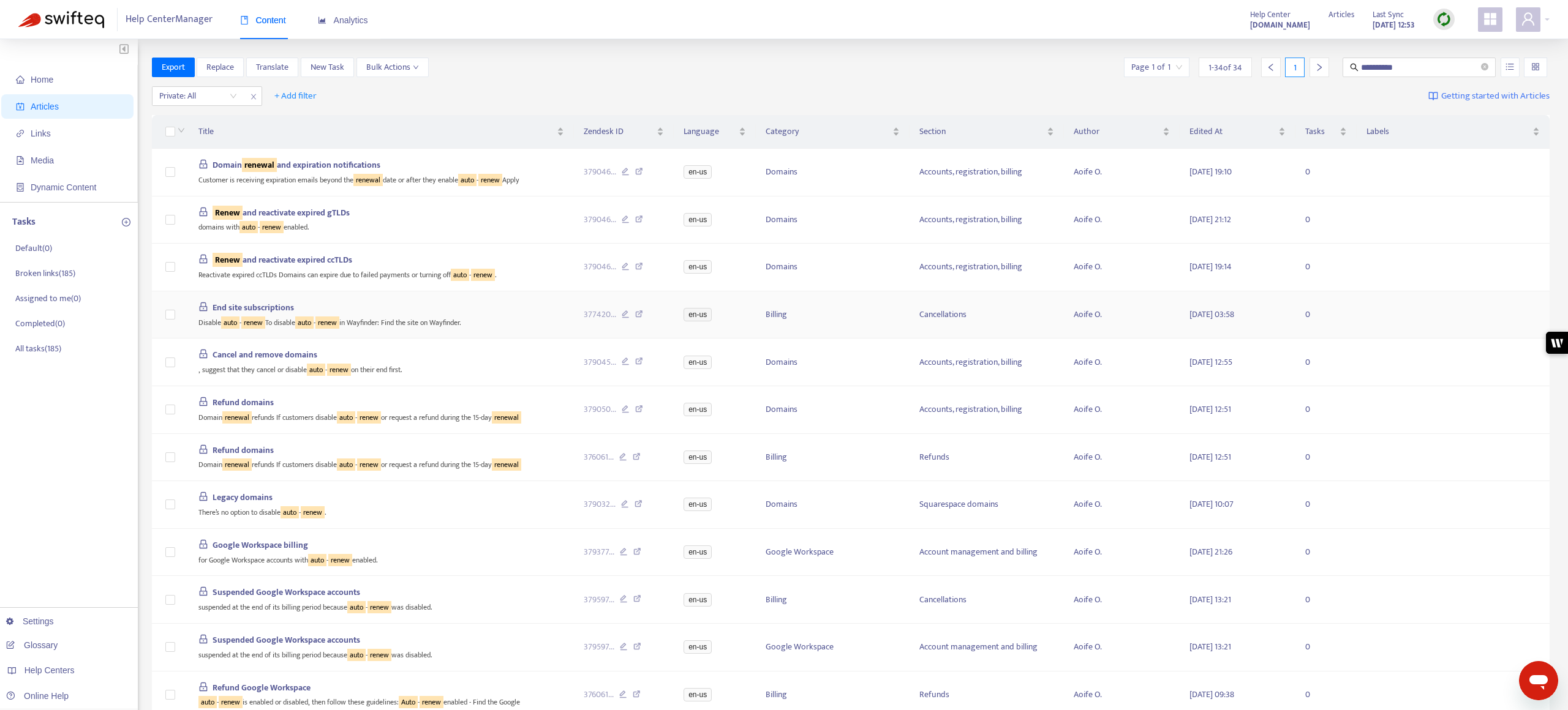
click at [319, 317] on div "Disable auto - renew To disable auto - renew in Wayfinder: Find the site on Way…" at bounding box center [381, 322] width 366 height 14
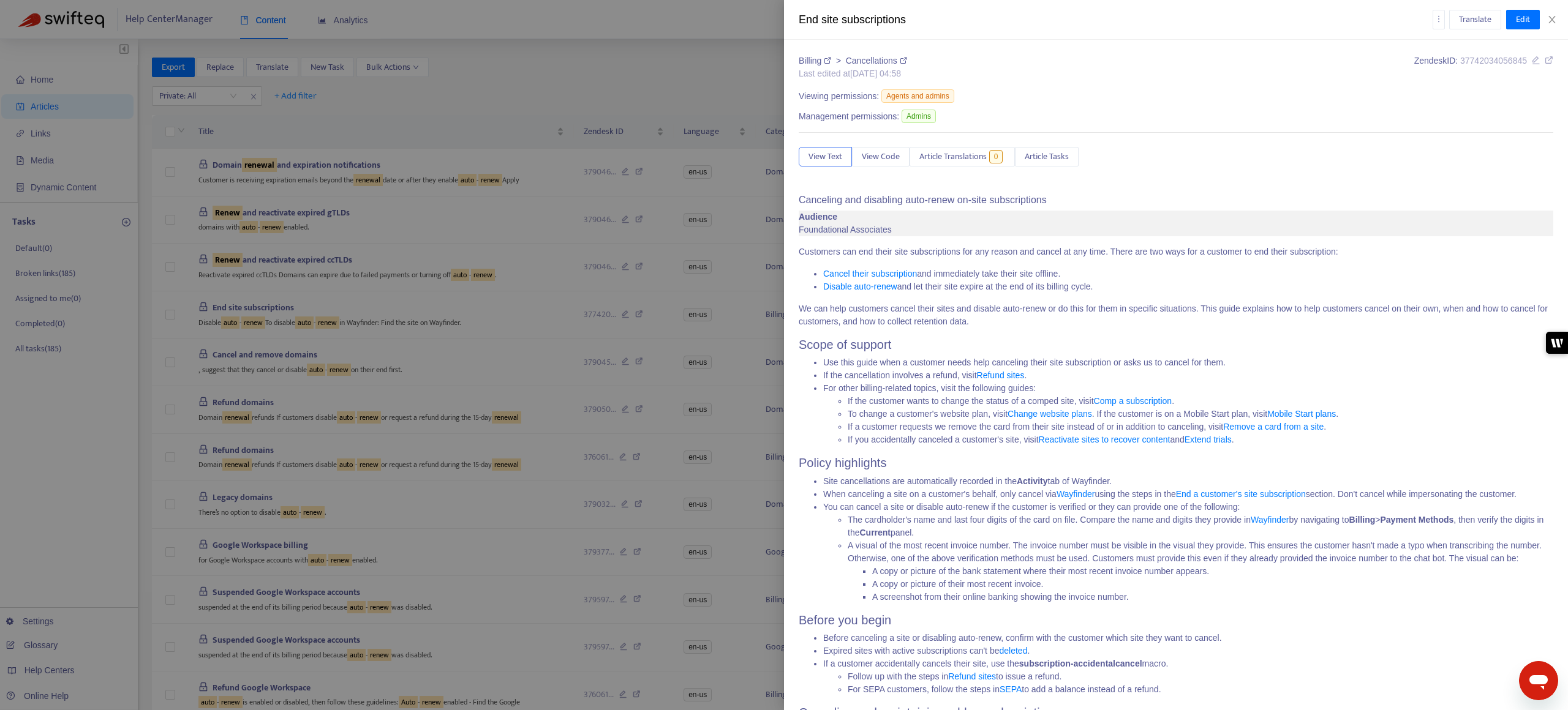
click at [881, 62] on icon at bounding box center [903, 60] width 8 height 8
click at [490, 366] on div at bounding box center [784, 355] width 1568 height 710
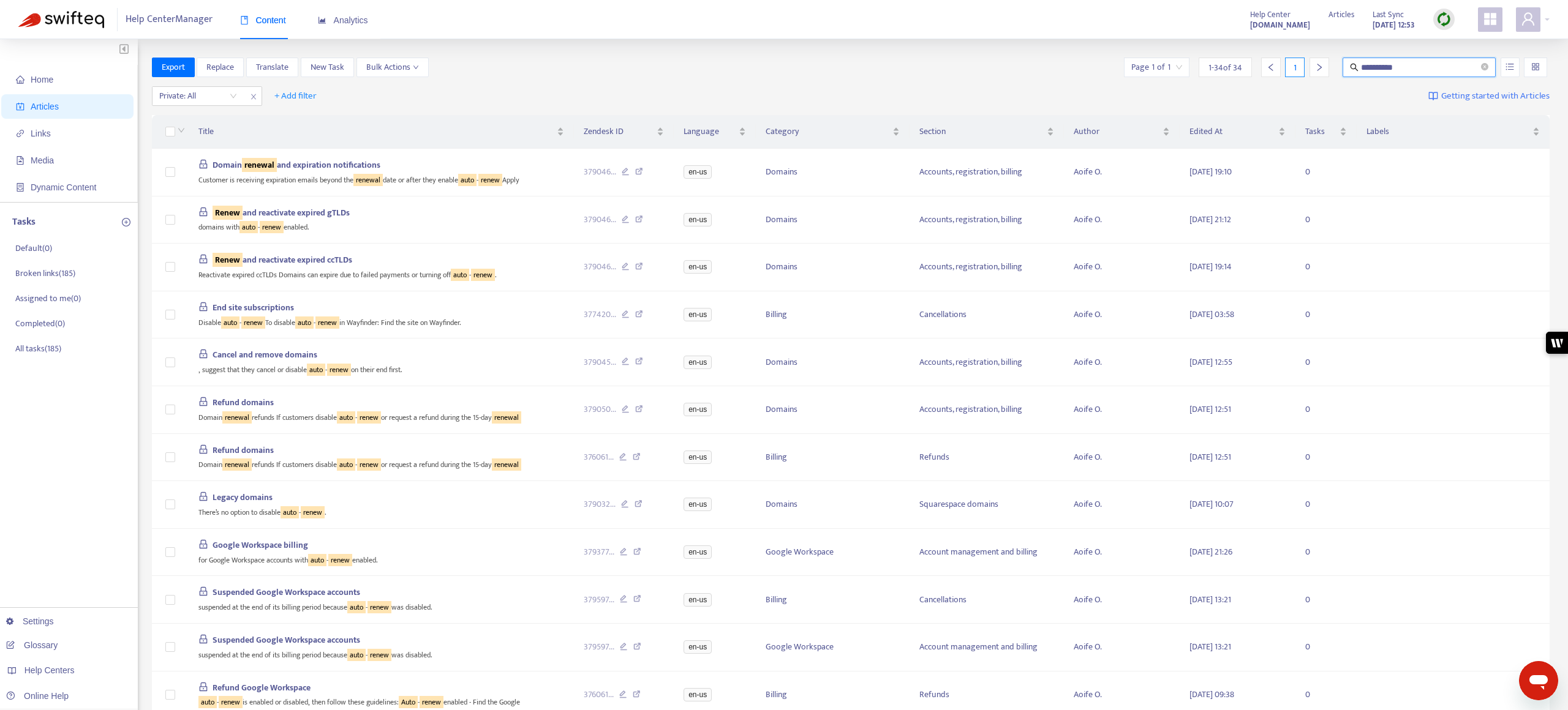
click at [881, 69] on input "**********" at bounding box center [1419, 68] width 118 height 14
click at [881, 68] on button "button" at bounding box center [1510, 67] width 19 height 20
click at [881, 92] on div "Private: All + Add filter Getting started with Articles" at bounding box center [851, 97] width 1398 height 29
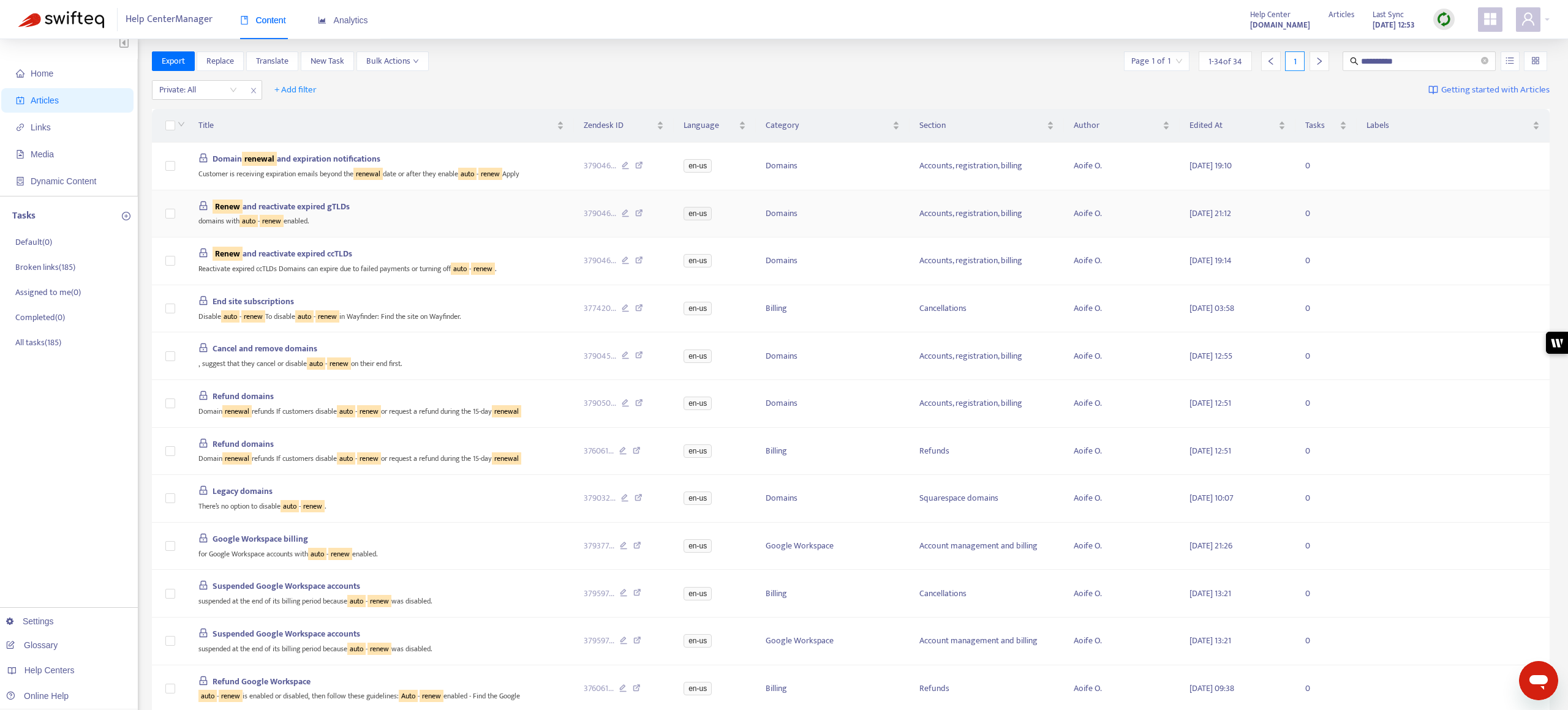
scroll to position [8, 0]
click at [636, 306] on icon at bounding box center [639, 307] width 8 height 11
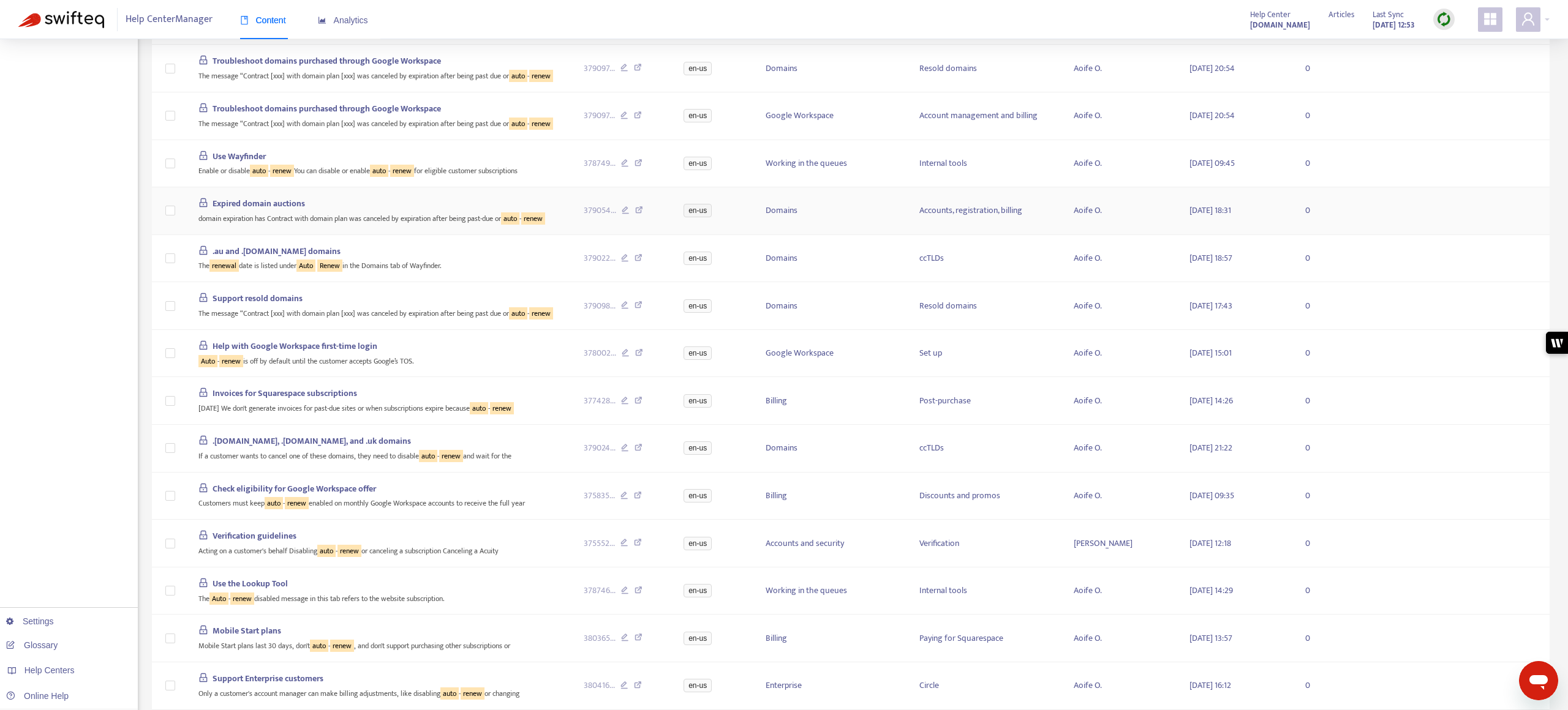
scroll to position [774, 0]
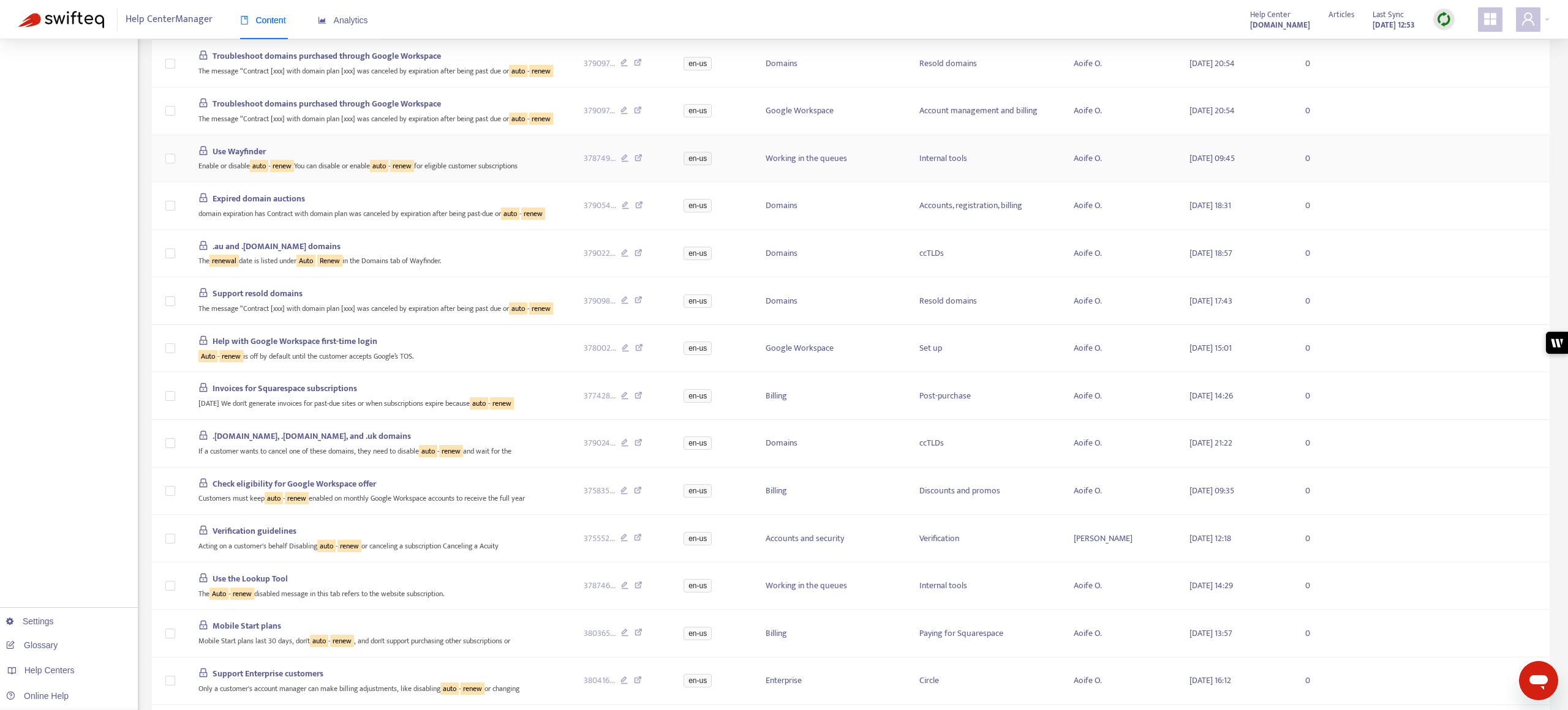
click at [635, 160] on icon at bounding box center [638, 160] width 8 height 11
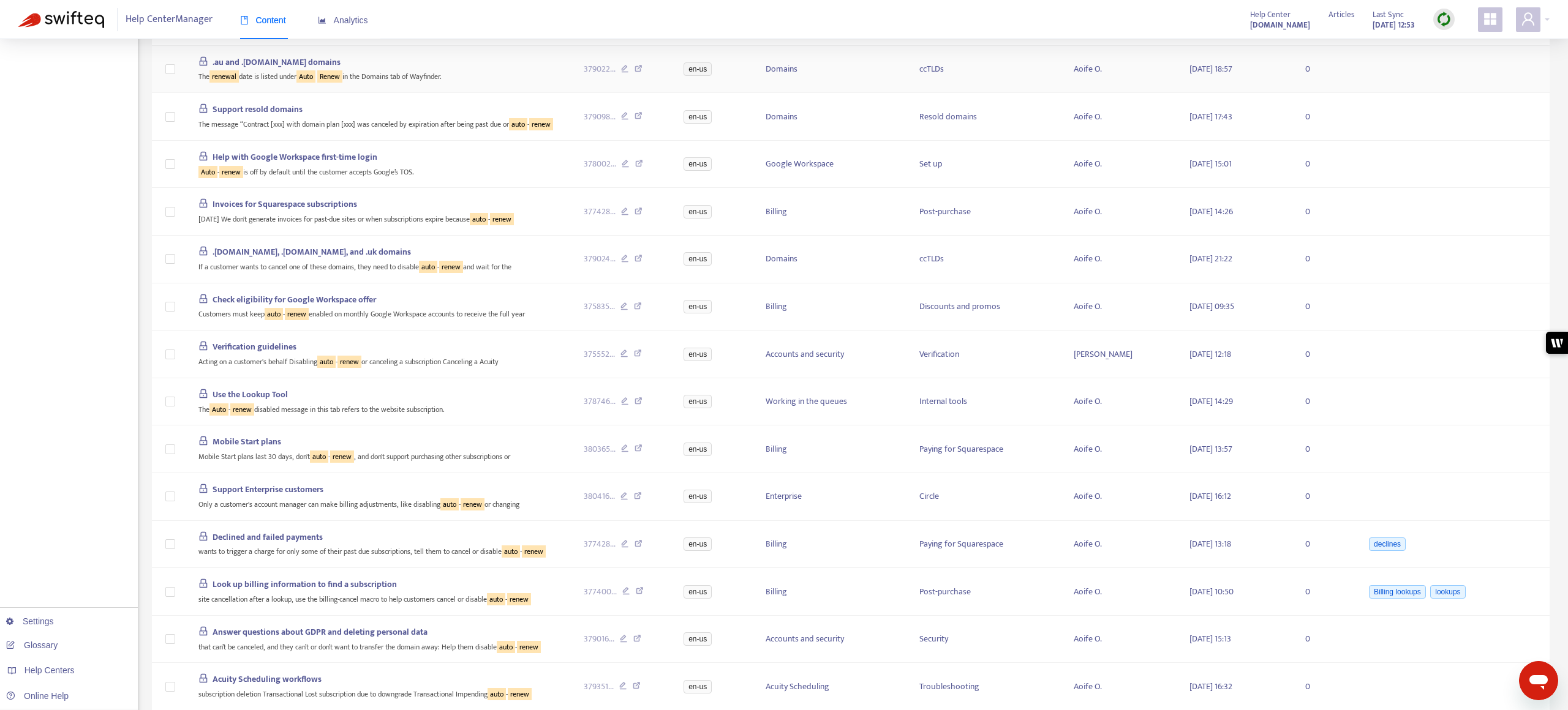
scroll to position [960, 0]
click at [641, 212] on icon at bounding box center [638, 211] width 8 height 11
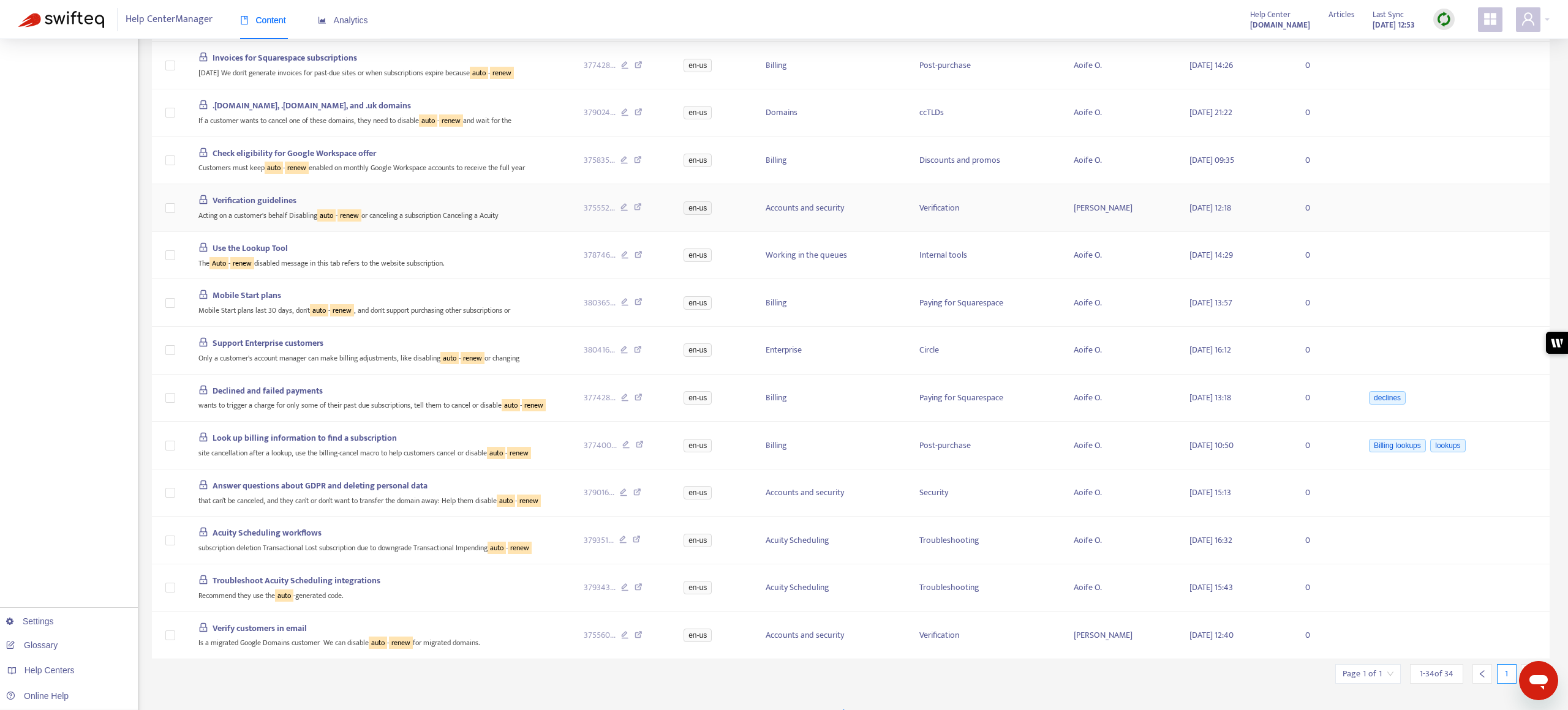
scroll to position [1110, 0]
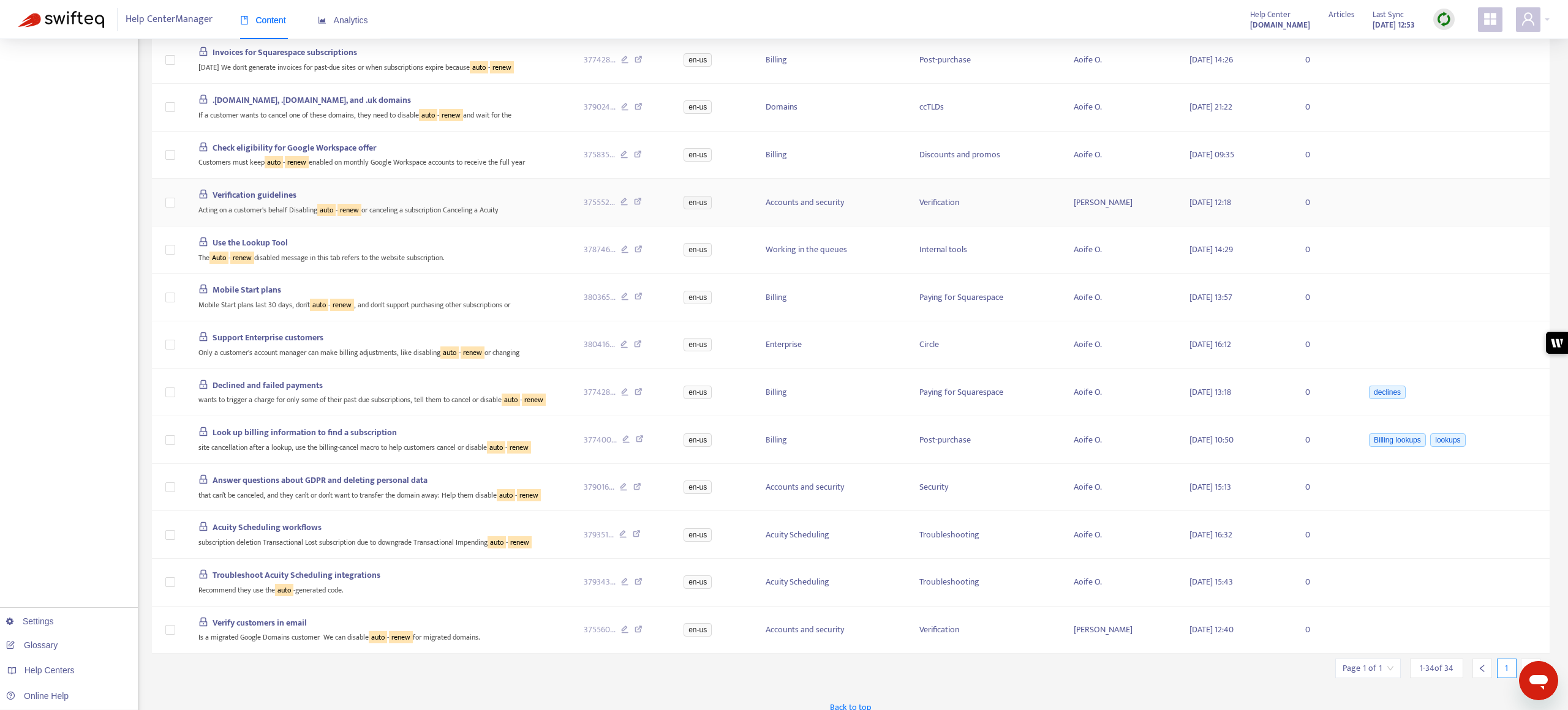
click at [640, 200] on icon at bounding box center [637, 203] width 8 height 11
click at [641, 249] on icon at bounding box center [638, 251] width 8 height 11
click at [637, 298] on icon at bounding box center [638, 298] width 8 height 11
click at [638, 344] on icon at bounding box center [637, 346] width 8 height 11
click at [637, 392] on icon at bounding box center [638, 393] width 8 height 11
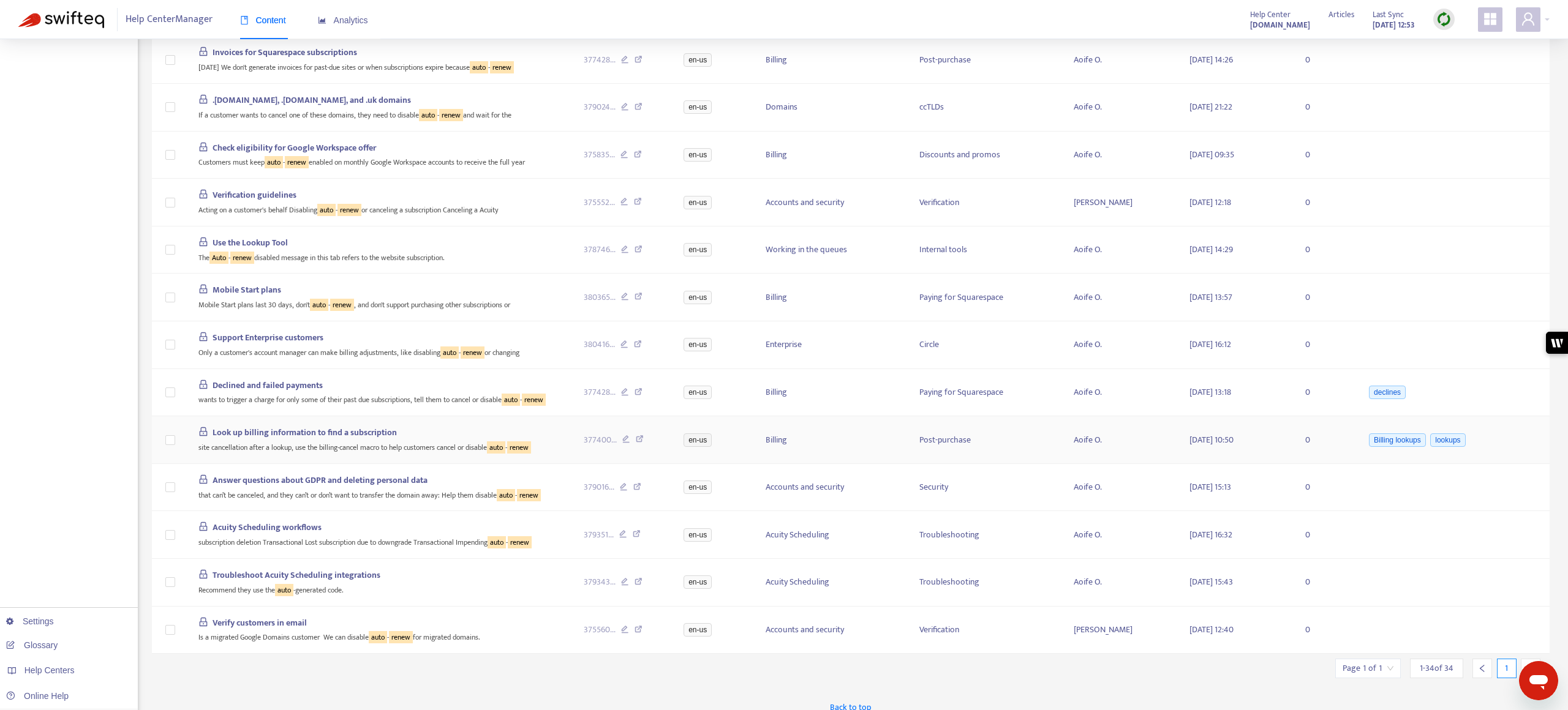
click at [639, 439] on icon at bounding box center [639, 440] width 8 height 11
click at [640, 461] on icon at bounding box center [636, 489] width 8 height 11
